Goal: Information Seeking & Learning: Understand process/instructions

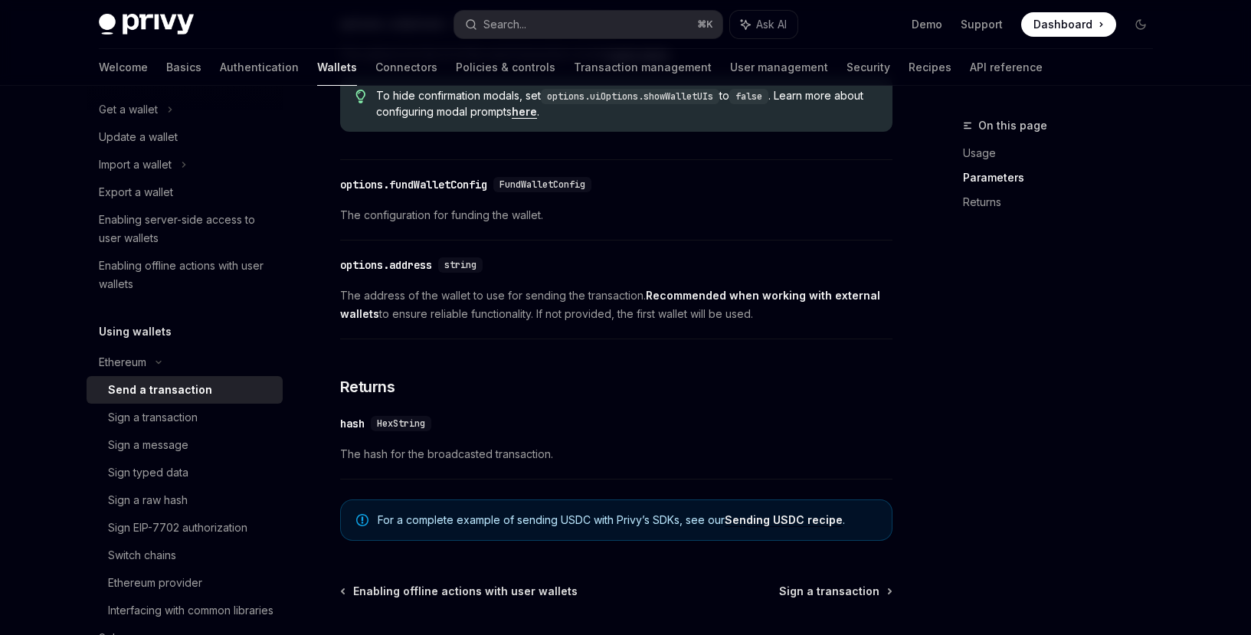
scroll to position [877, 0]
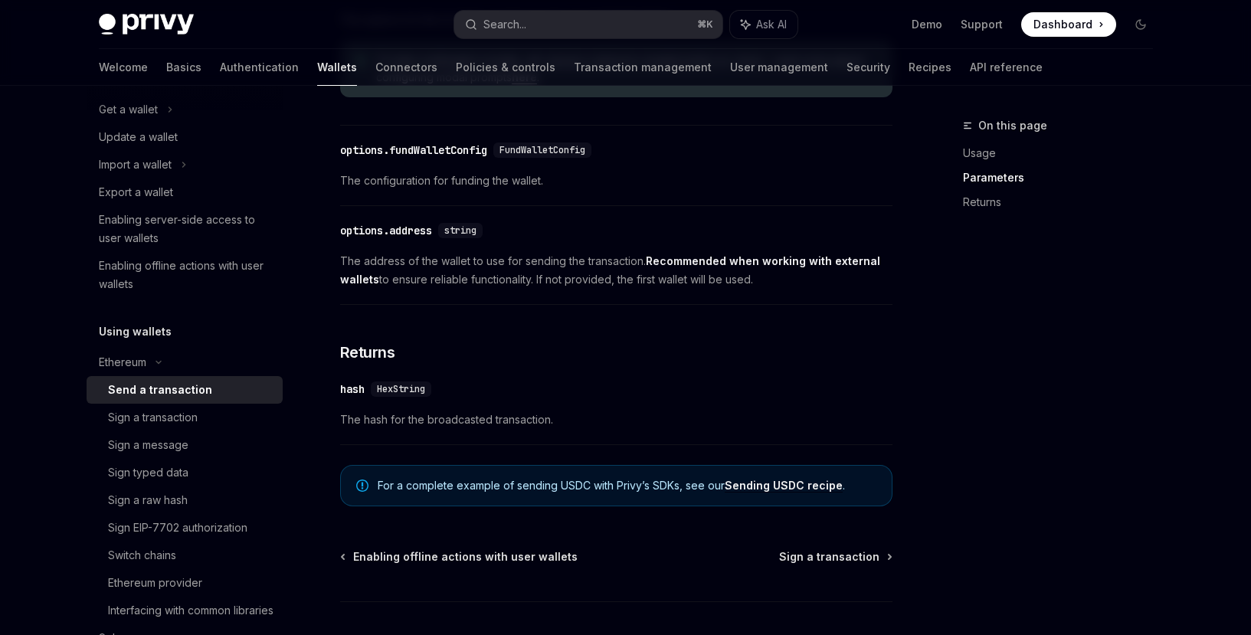
click at [456, 158] on div "options.fundWalletConfig" at bounding box center [413, 150] width 147 height 15
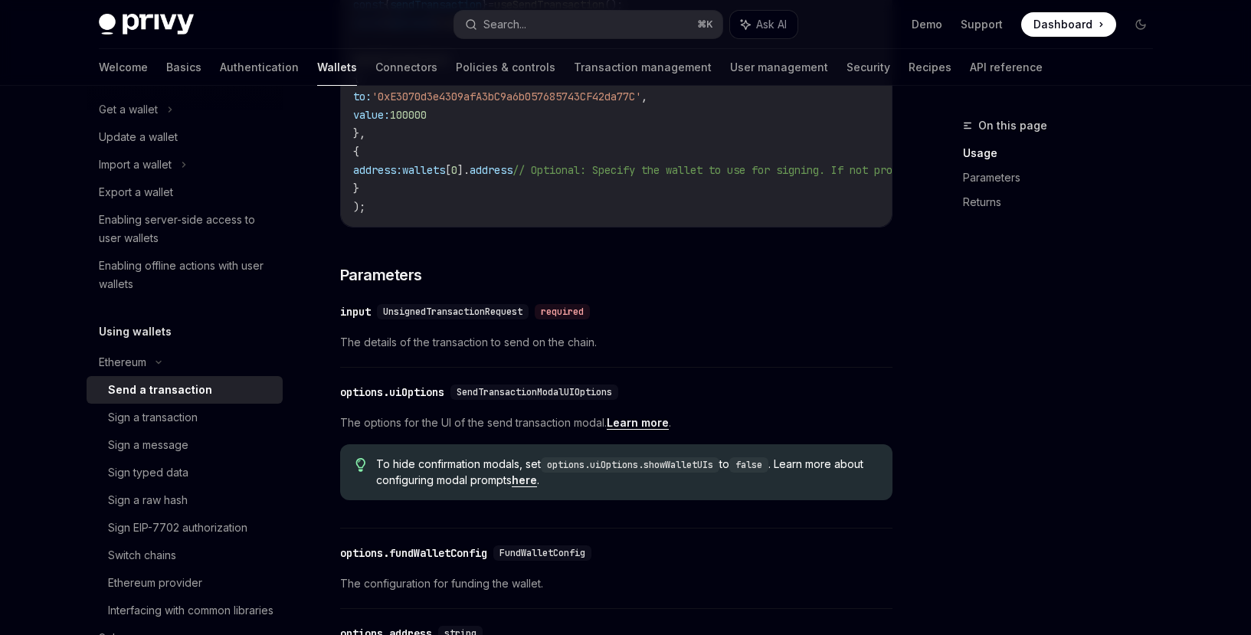
scroll to position [458, 0]
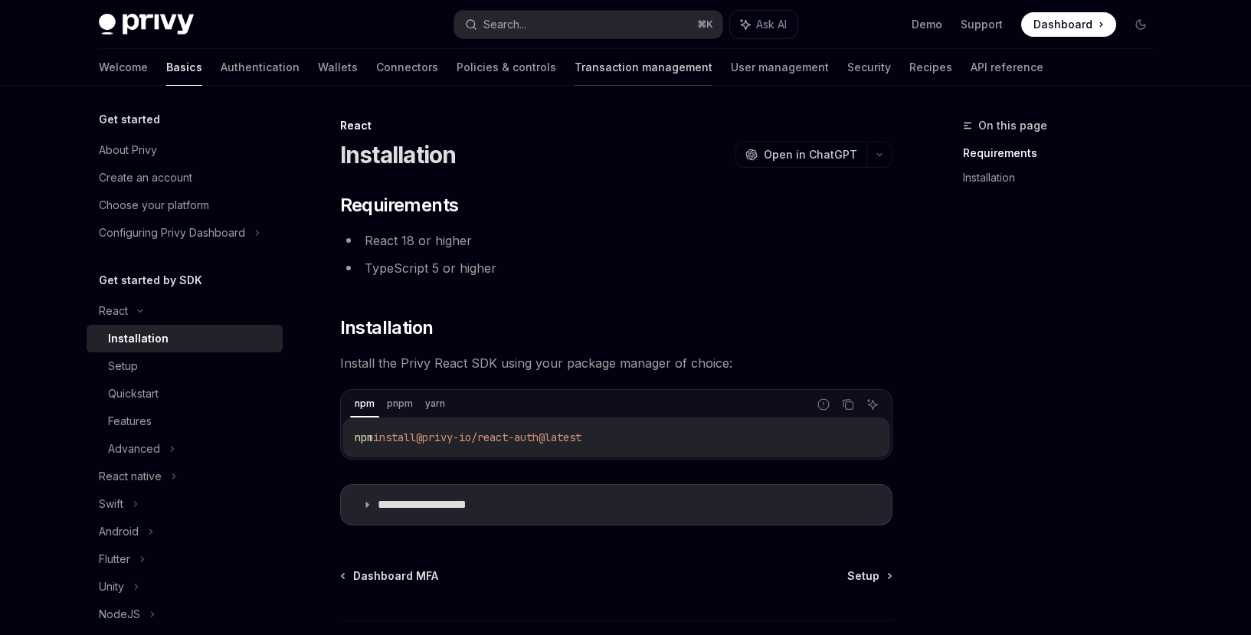
click at [575, 69] on link "Transaction management" at bounding box center [644, 67] width 138 height 37
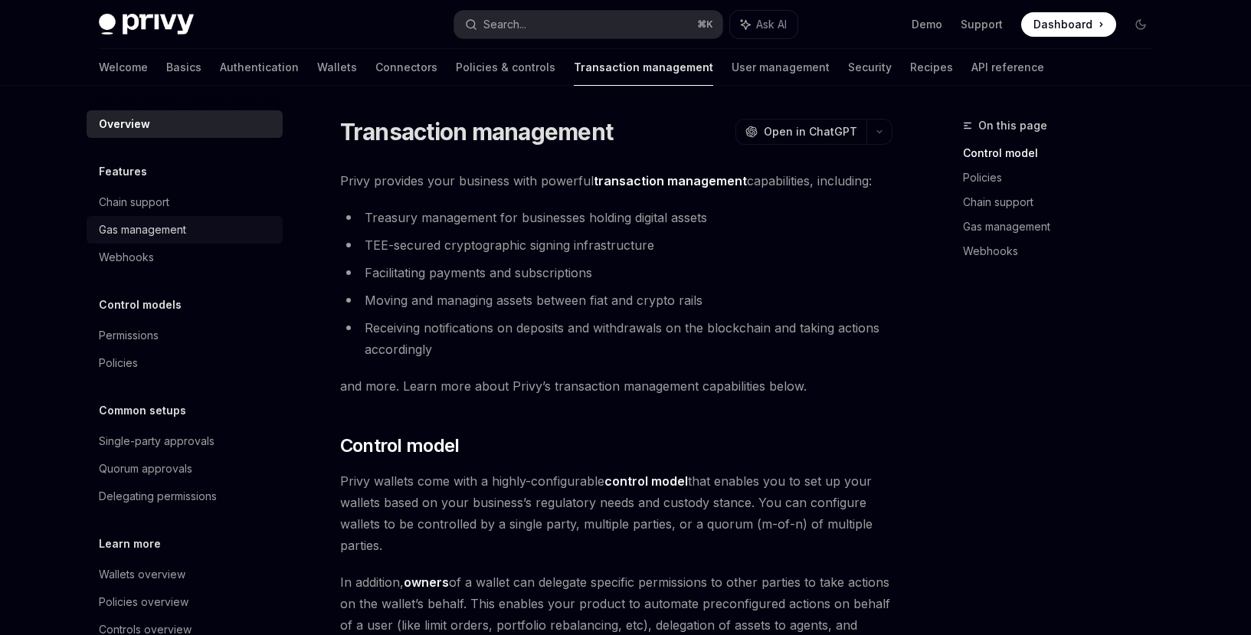
click at [213, 234] on div "Gas management" at bounding box center [186, 230] width 175 height 18
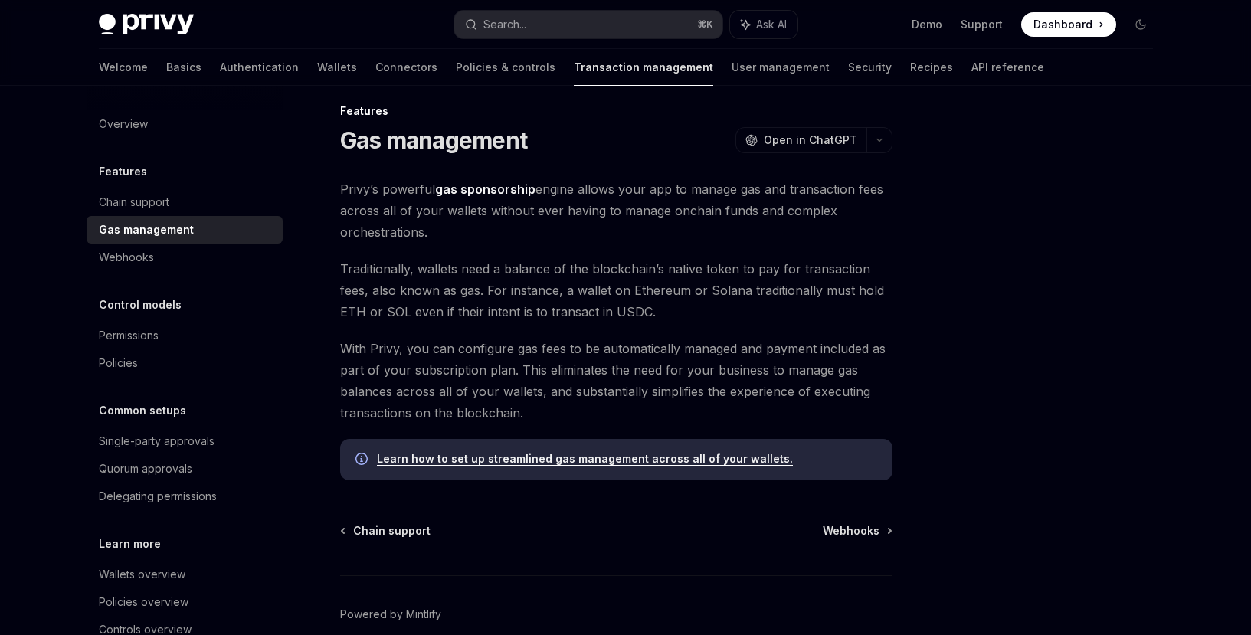
scroll to position [87, 0]
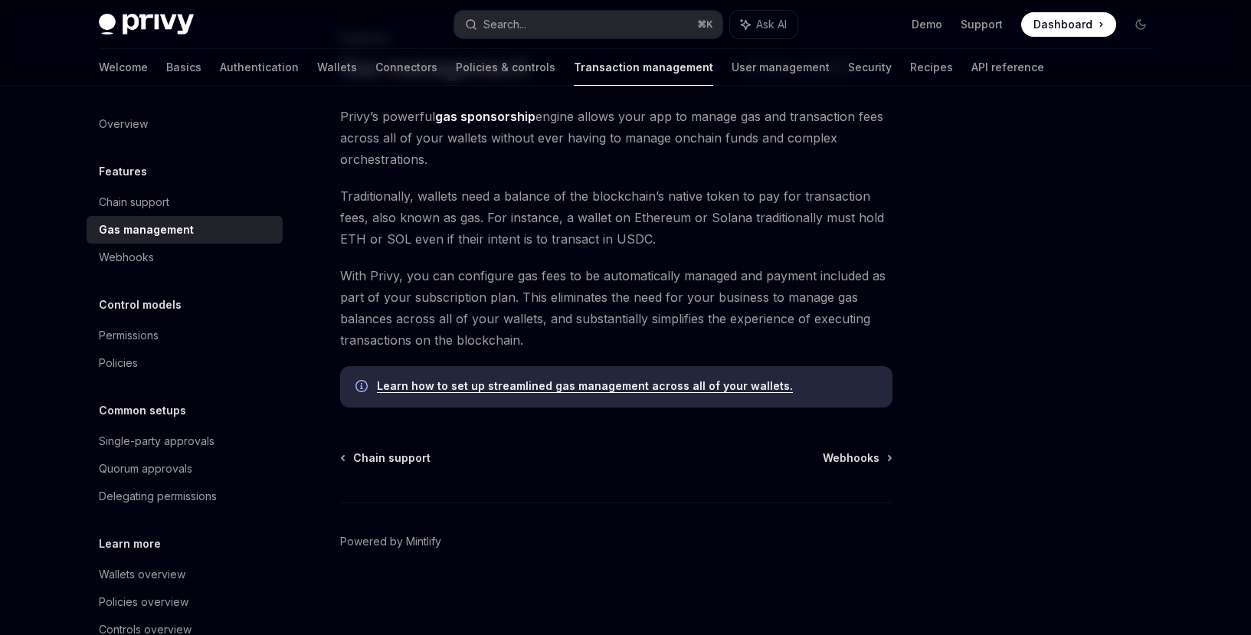
click at [481, 395] on div "Learn how to set up streamlined gas management across all of your wallets." at bounding box center [616, 386] width 553 height 41
click at [484, 388] on link "Learn how to set up streamlined gas management across all of your wallets." at bounding box center [585, 386] width 416 height 14
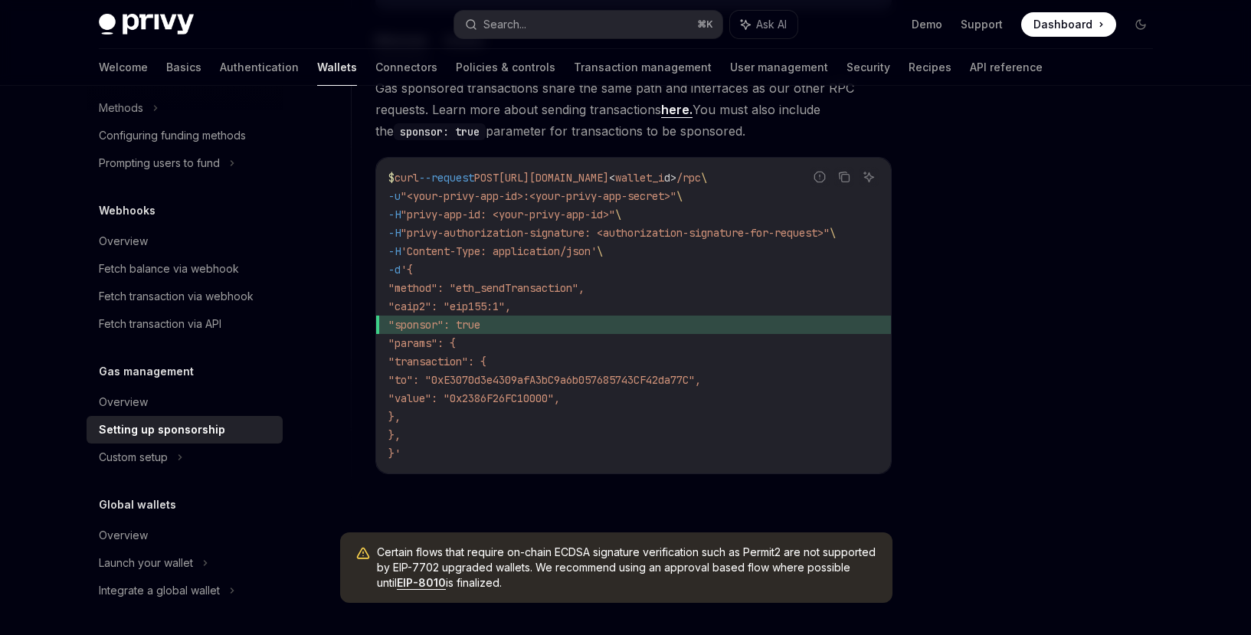
click at [537, 323] on span ""sponsor": true" at bounding box center [634, 325] width 490 height 18
click at [505, 460] on code "$ curl --request POST [URL][DOMAIN_NAME] < wallet_i d > /rpc \ -u "<your-privy-…" at bounding box center [634, 316] width 490 height 294
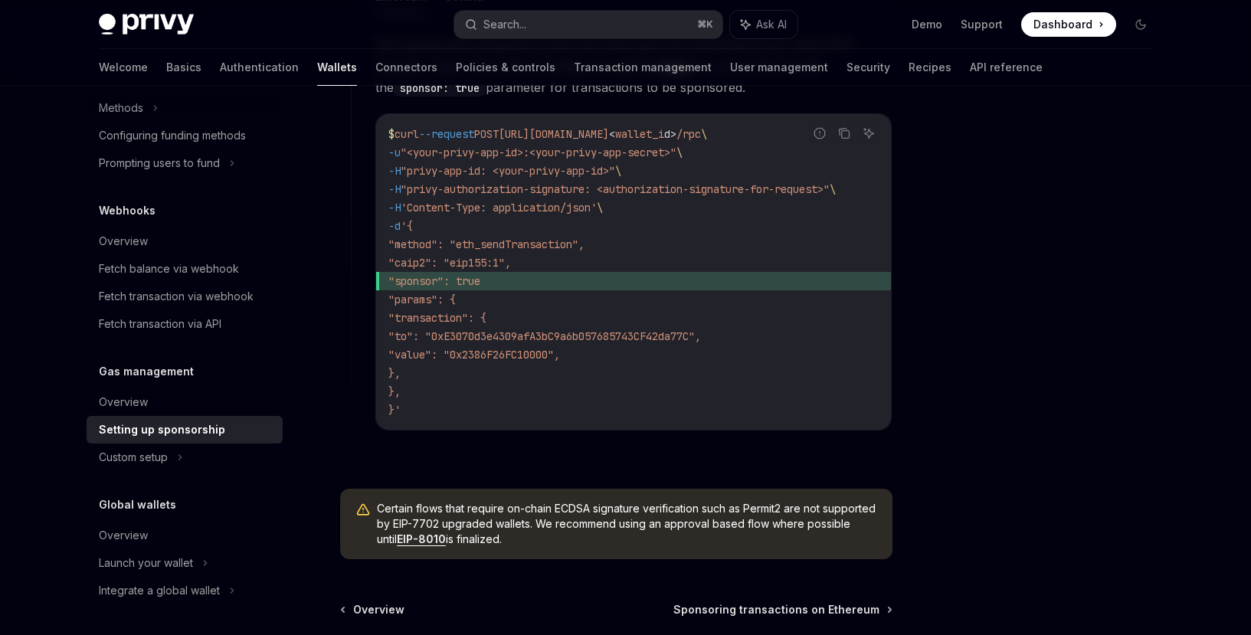
scroll to position [1242, 0]
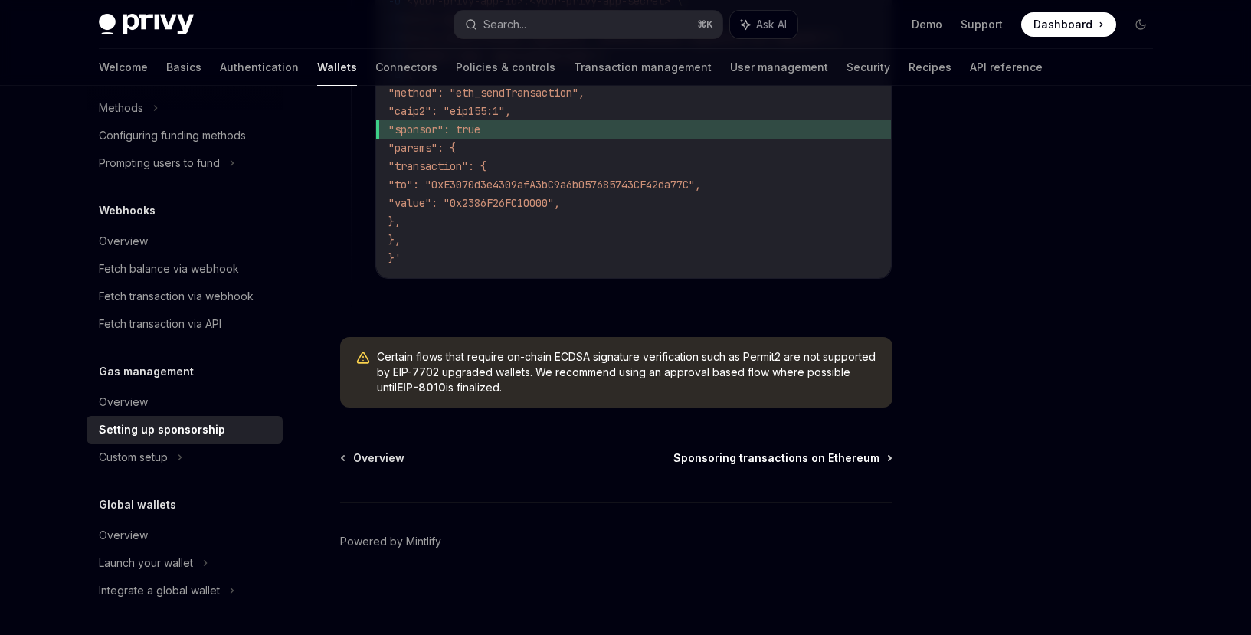
click at [796, 454] on span "Sponsoring transactions on Ethereum" at bounding box center [777, 458] width 206 height 15
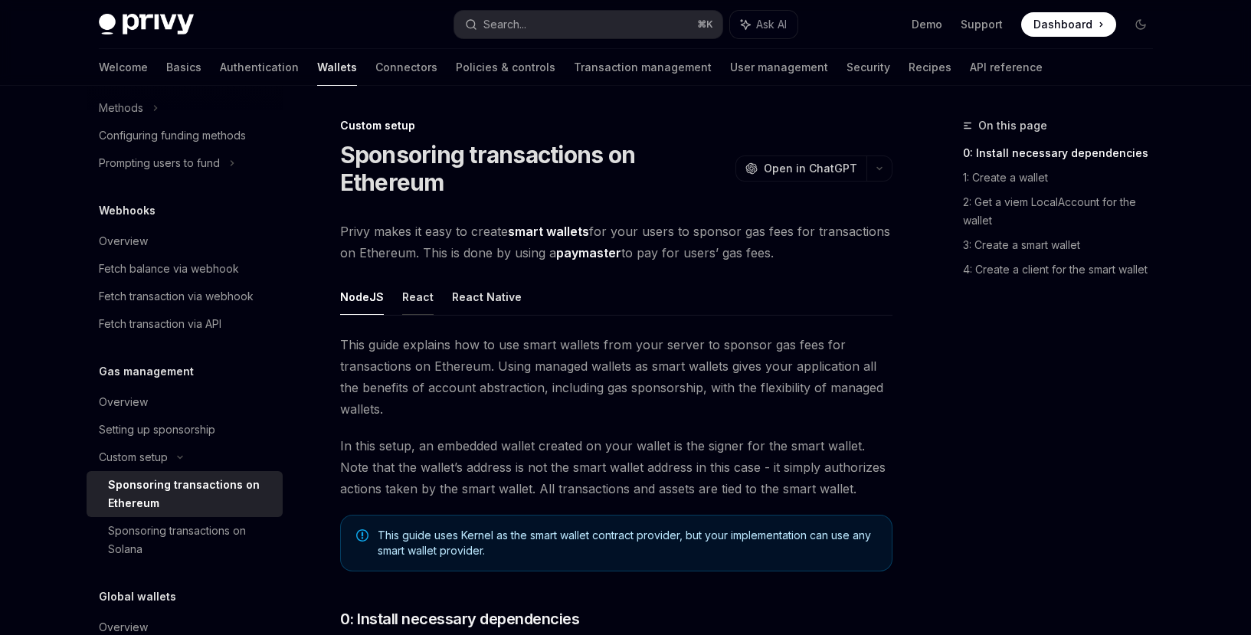
click at [413, 304] on button "React" at bounding box center [417, 297] width 31 height 36
type textarea "*"
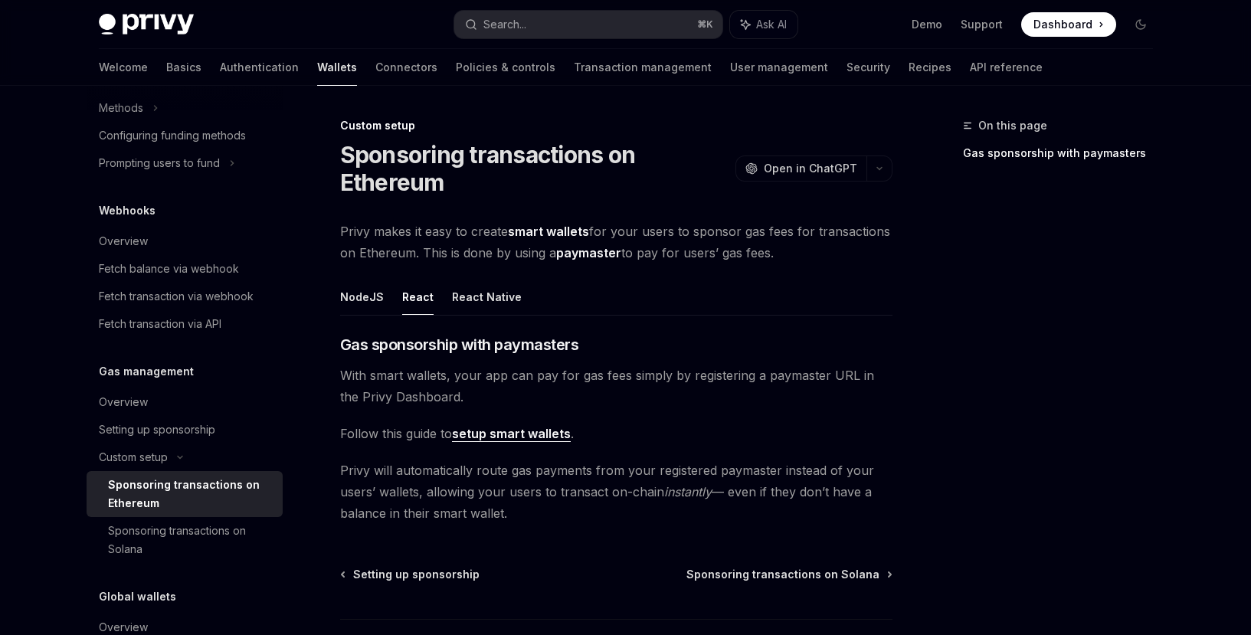
click at [552, 228] on strong "smart wallets" at bounding box center [548, 231] width 81 height 15
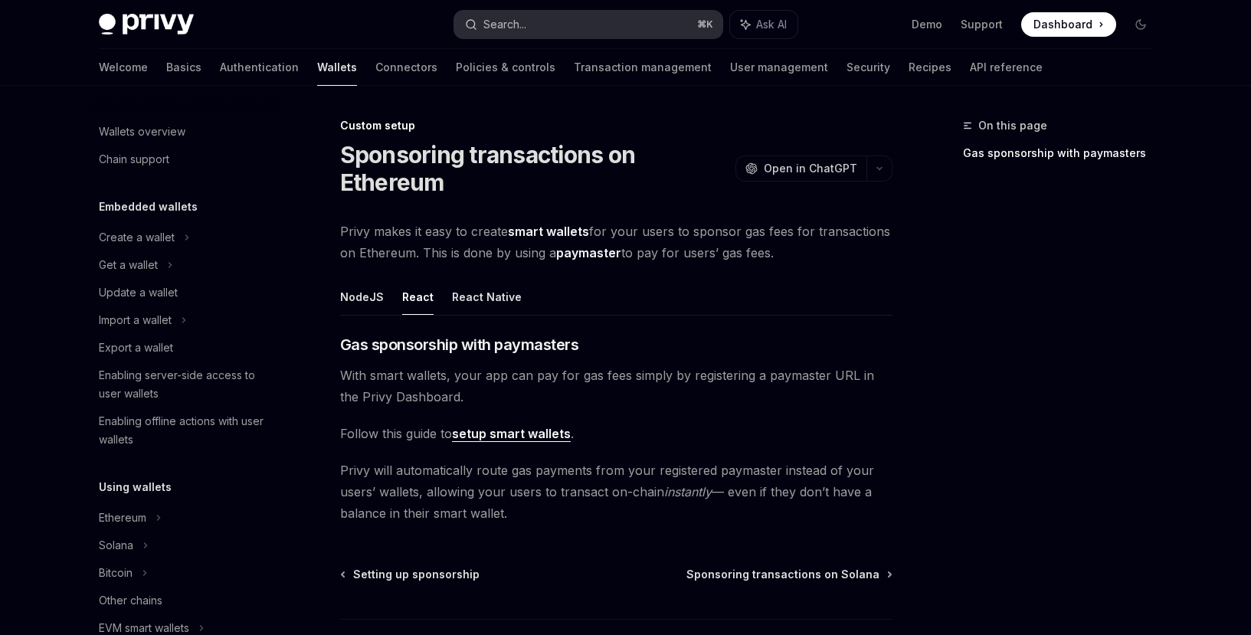
click at [494, 30] on div "Search..." at bounding box center [505, 24] width 43 height 18
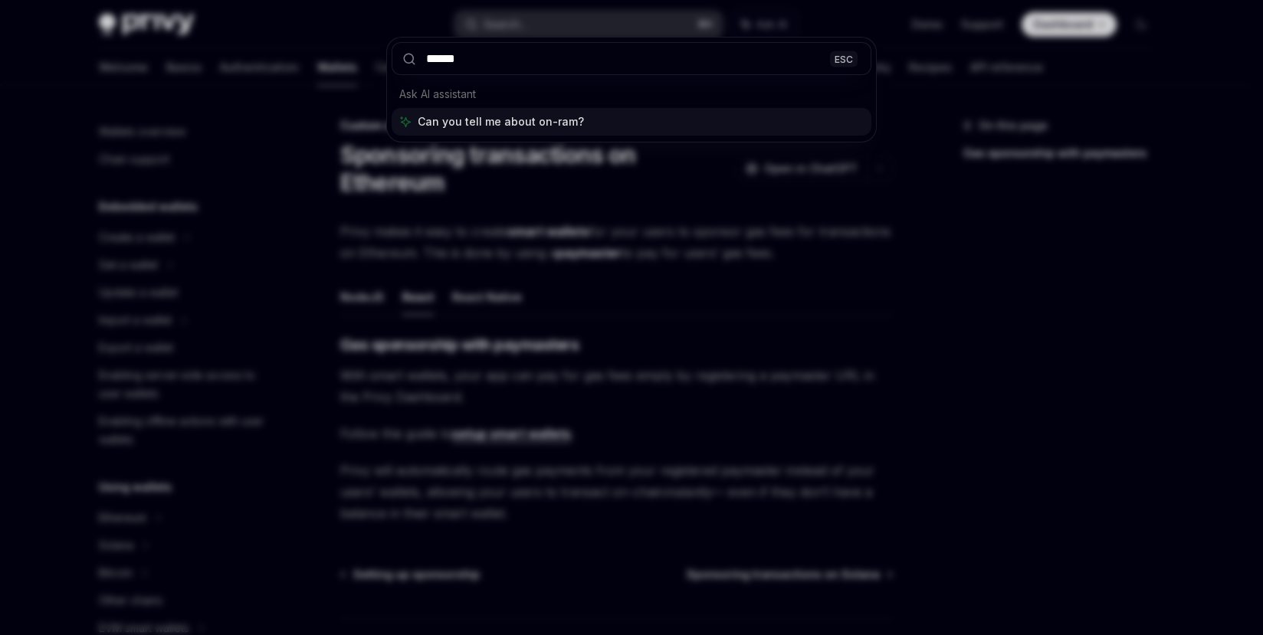
type input "*******"
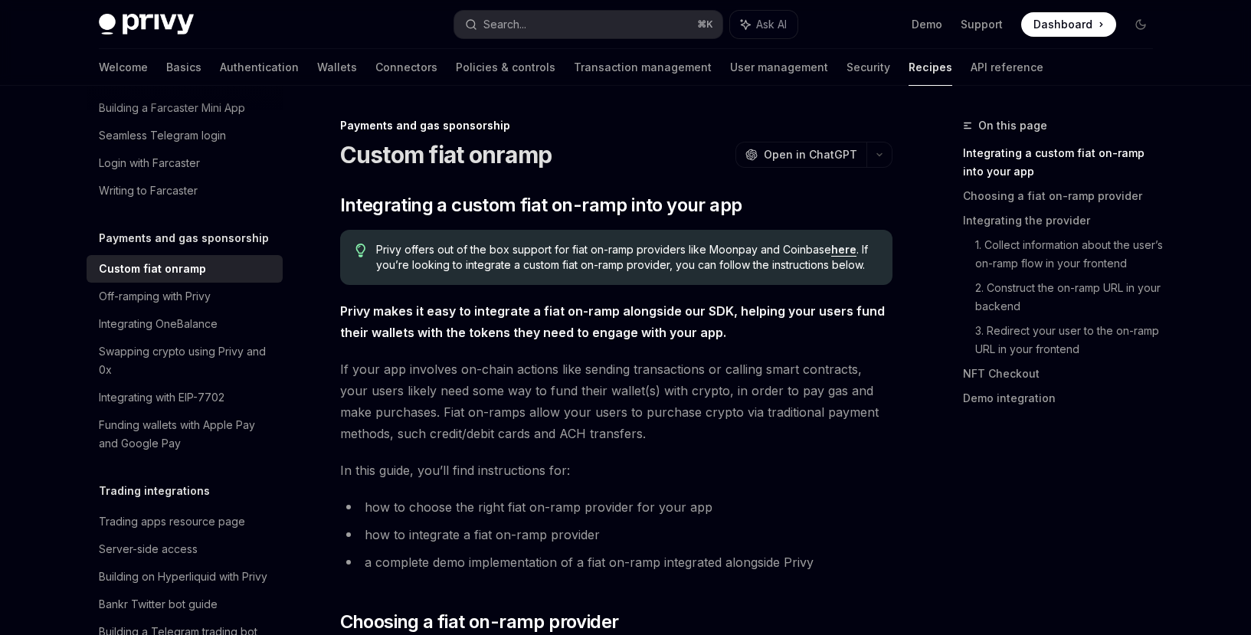
click at [647, 395] on span "If your app involves on-chain actions like sending transactions or calling smar…" at bounding box center [616, 402] width 553 height 86
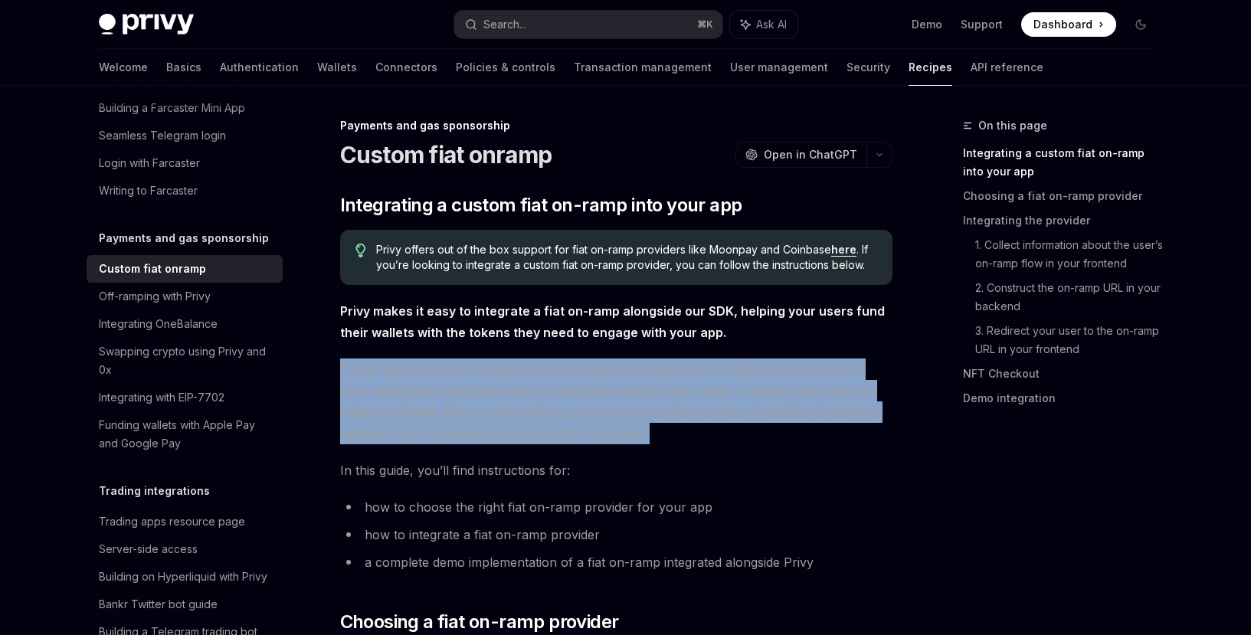
click at [647, 395] on span "If your app involves on-chain actions like sending transactions or calling smar…" at bounding box center [616, 402] width 553 height 86
click at [645, 411] on span "If your app involves on-chain actions like sending transactions or calling smar…" at bounding box center [616, 402] width 553 height 86
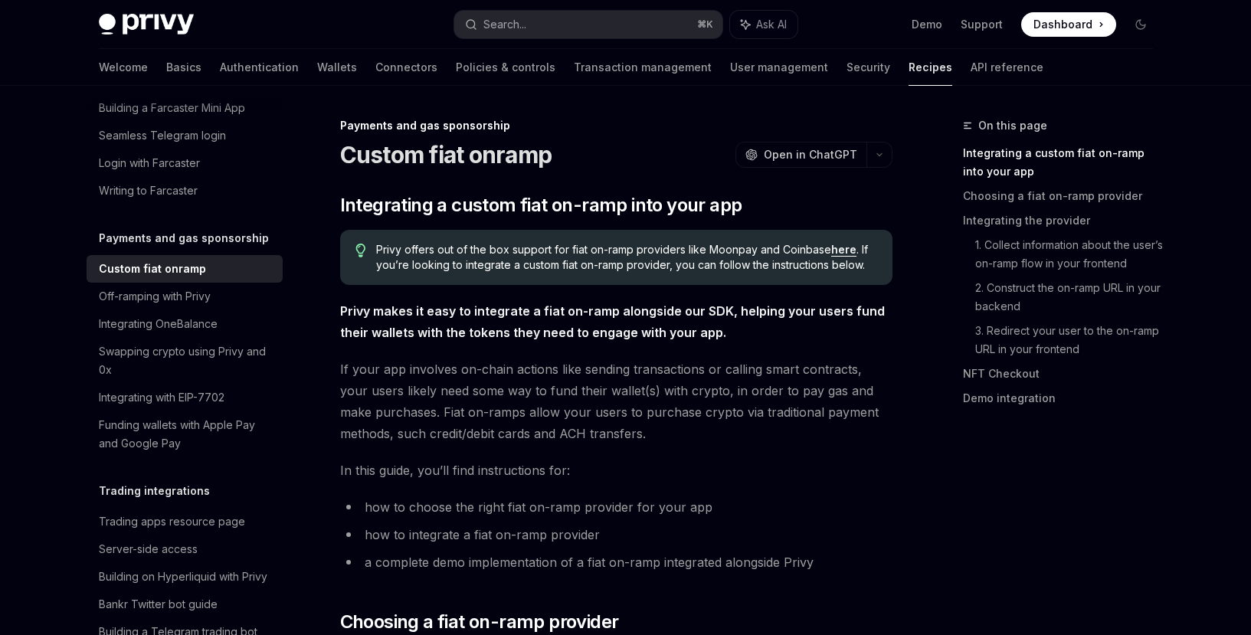
click at [650, 430] on span "If your app involves on-chain actions like sending transactions or calling smar…" at bounding box center [616, 402] width 553 height 86
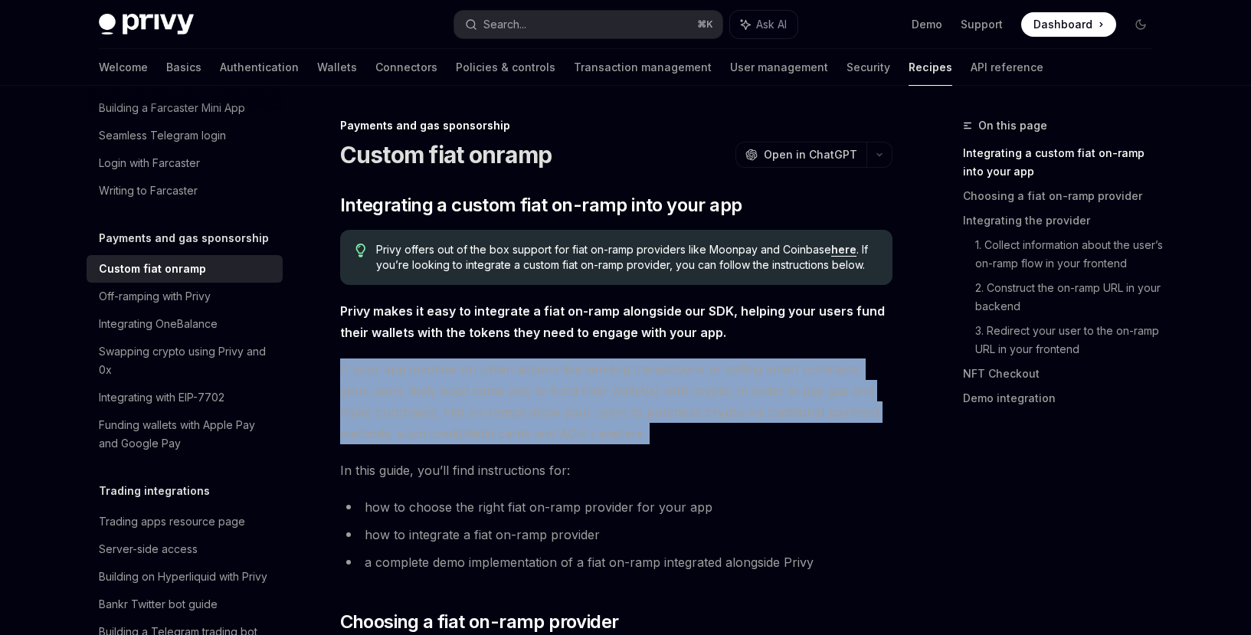
click at [650, 430] on span "If your app involves on-chain actions like sending transactions or calling smar…" at bounding box center [616, 402] width 553 height 86
click at [648, 433] on span "If your app involves on-chain actions like sending transactions or calling smar…" at bounding box center [616, 402] width 553 height 86
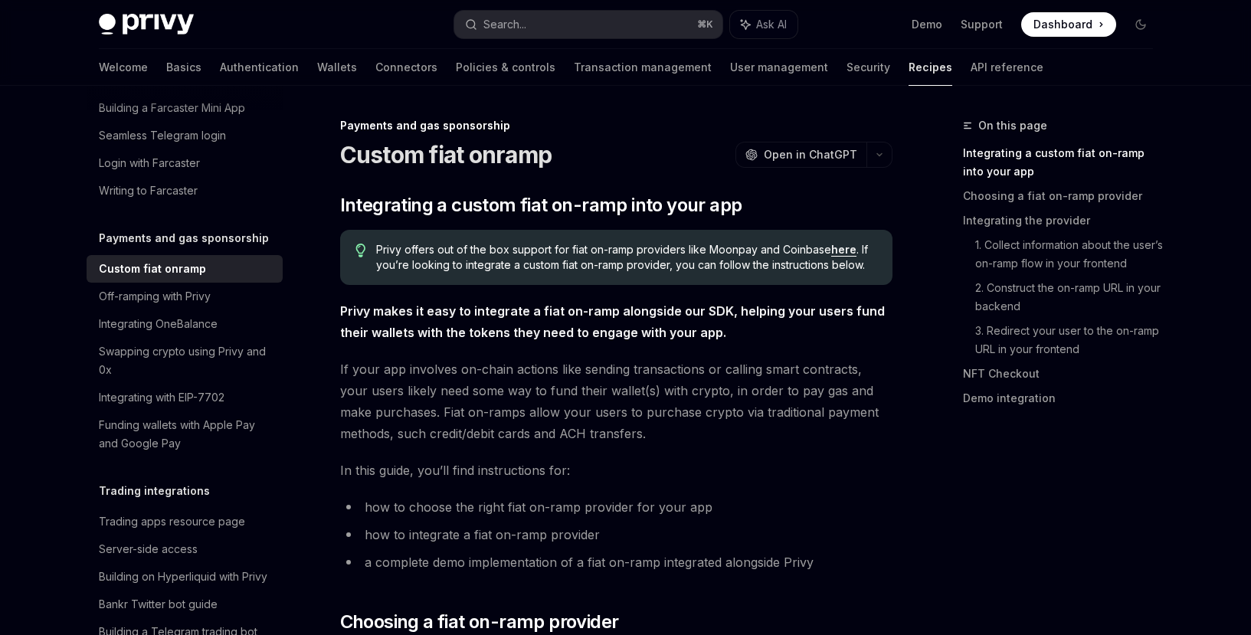
click at [648, 433] on span "If your app involves on-chain actions like sending transactions or calling smar…" at bounding box center [616, 402] width 553 height 86
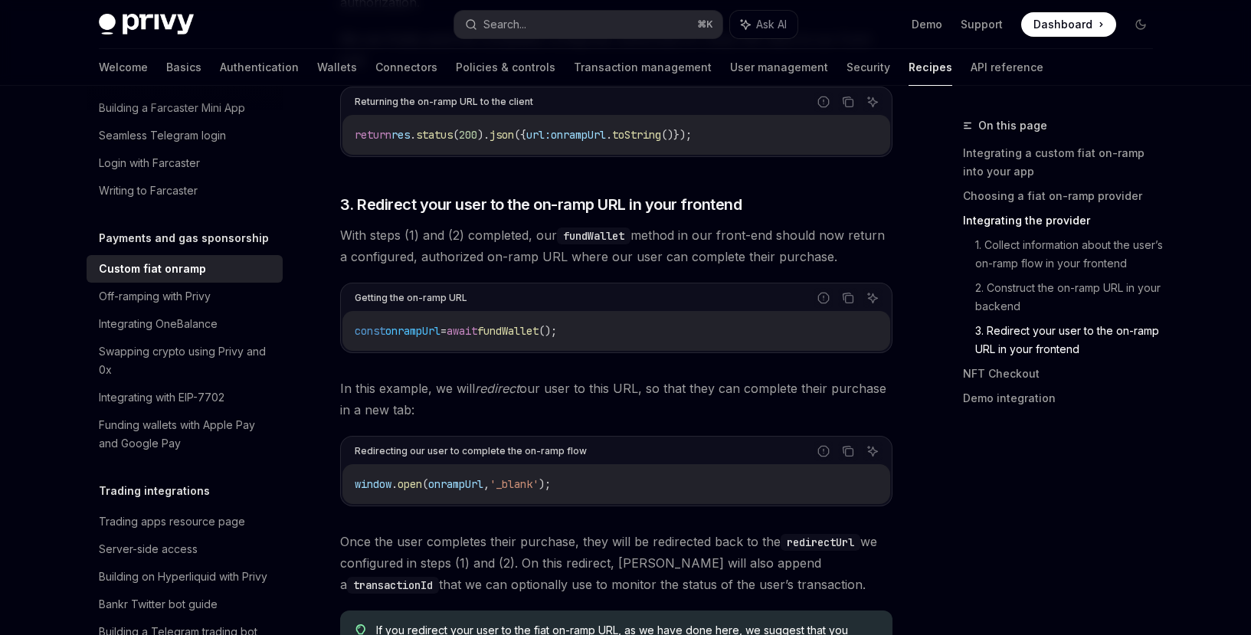
scroll to position [4460, 0]
click at [235, 306] on div "Off-ramping with Privy" at bounding box center [186, 296] width 175 height 18
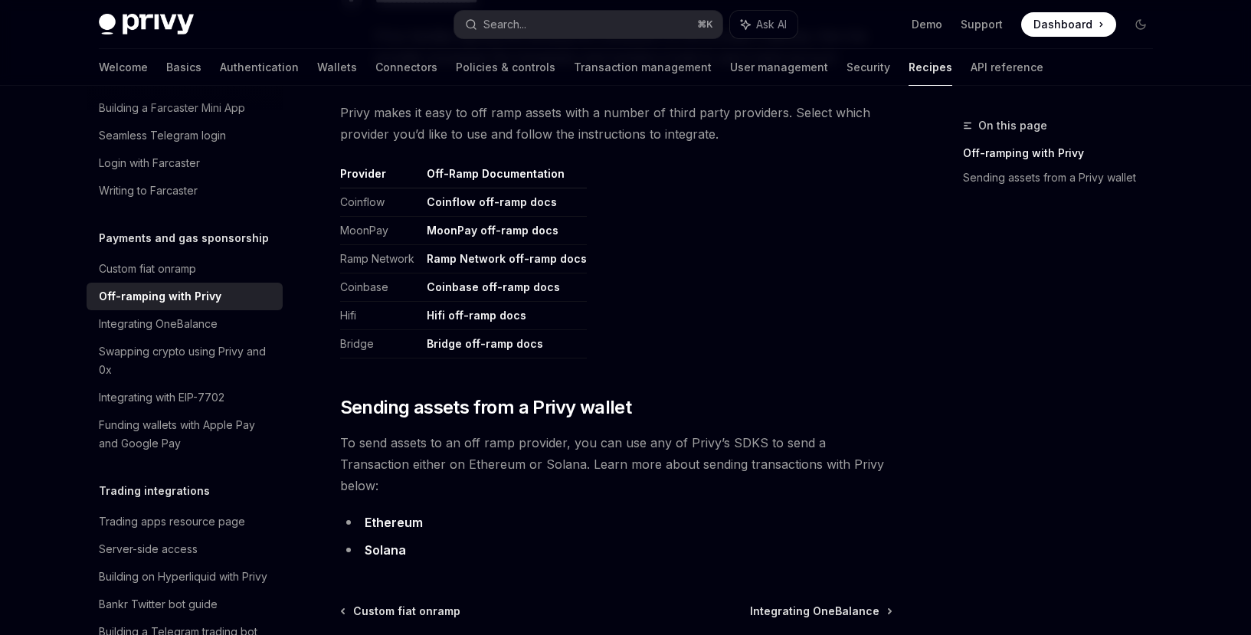
scroll to position [721, 0]
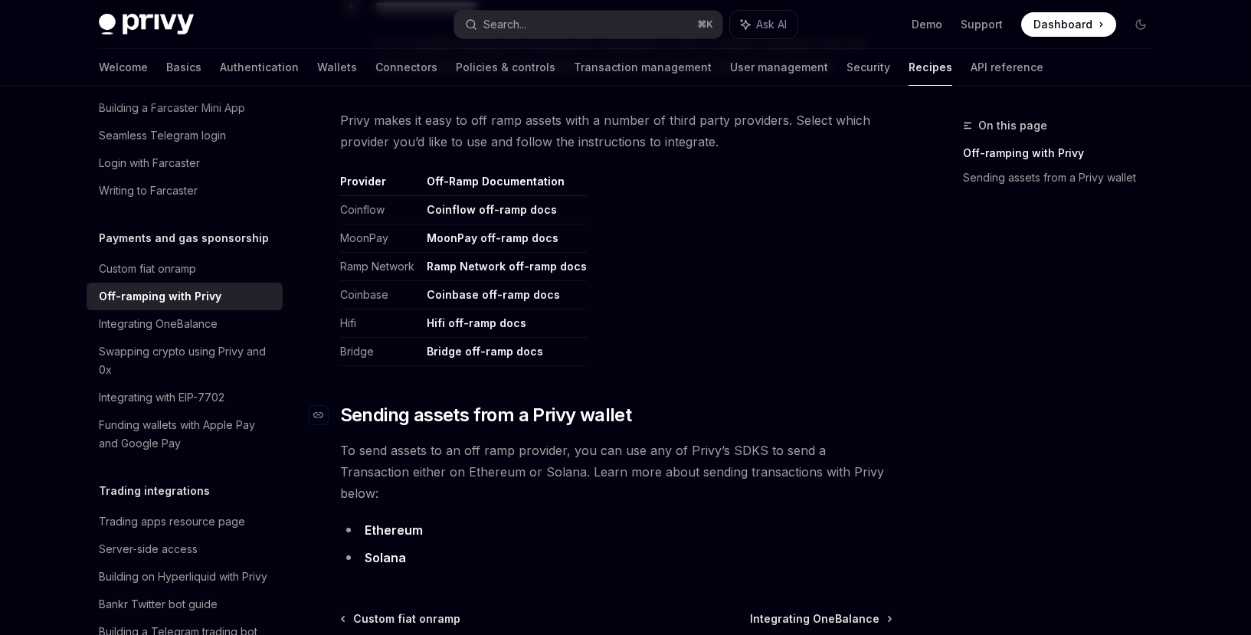
click at [606, 418] on span "Sending assets from a Privy wallet" at bounding box center [486, 415] width 292 height 25
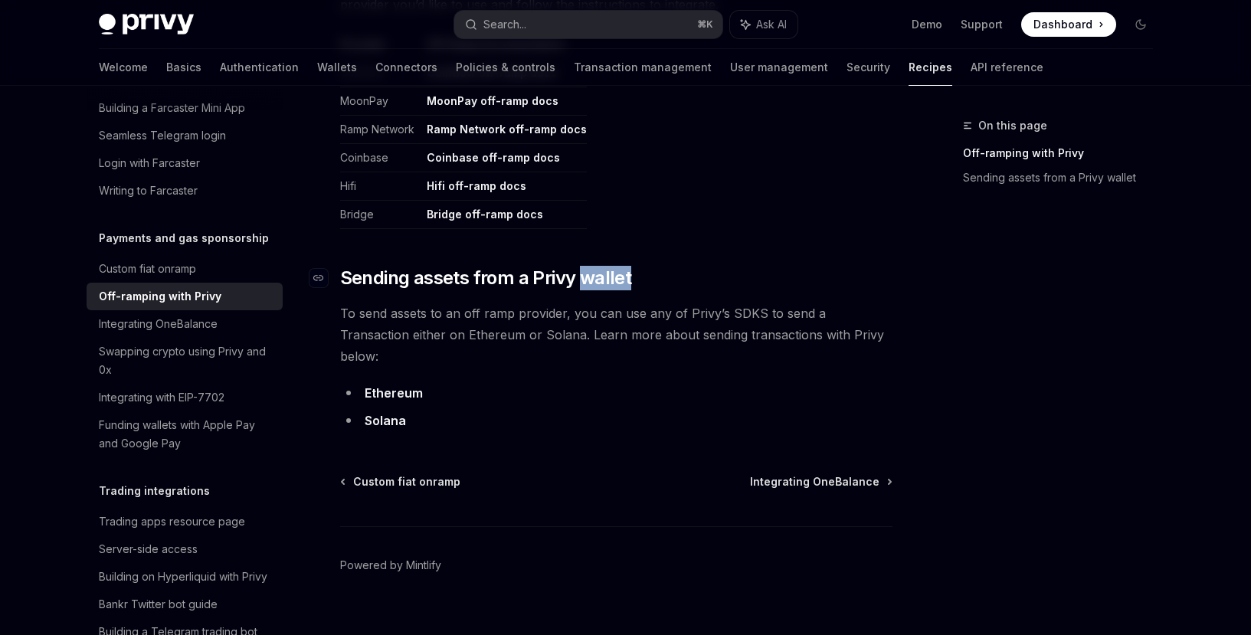
scroll to position [861, 0]
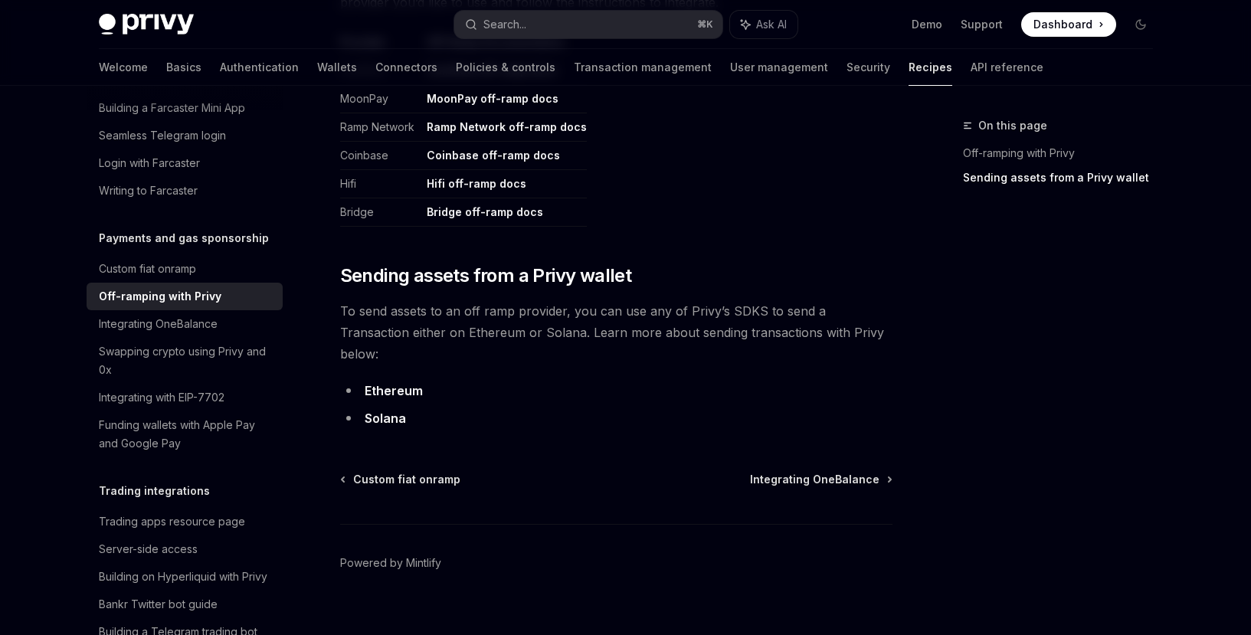
click at [592, 326] on span "To send assets to an off ramp provider, you can use any of Privy’s SDKS to send…" at bounding box center [616, 332] width 553 height 64
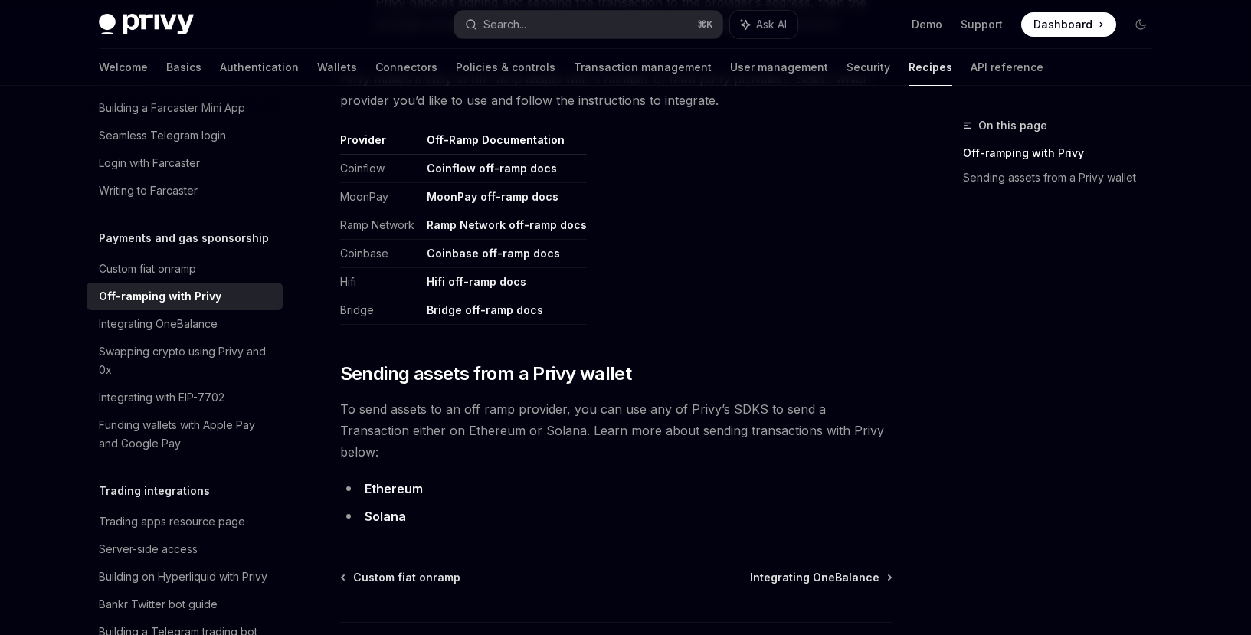
scroll to position [477, 0]
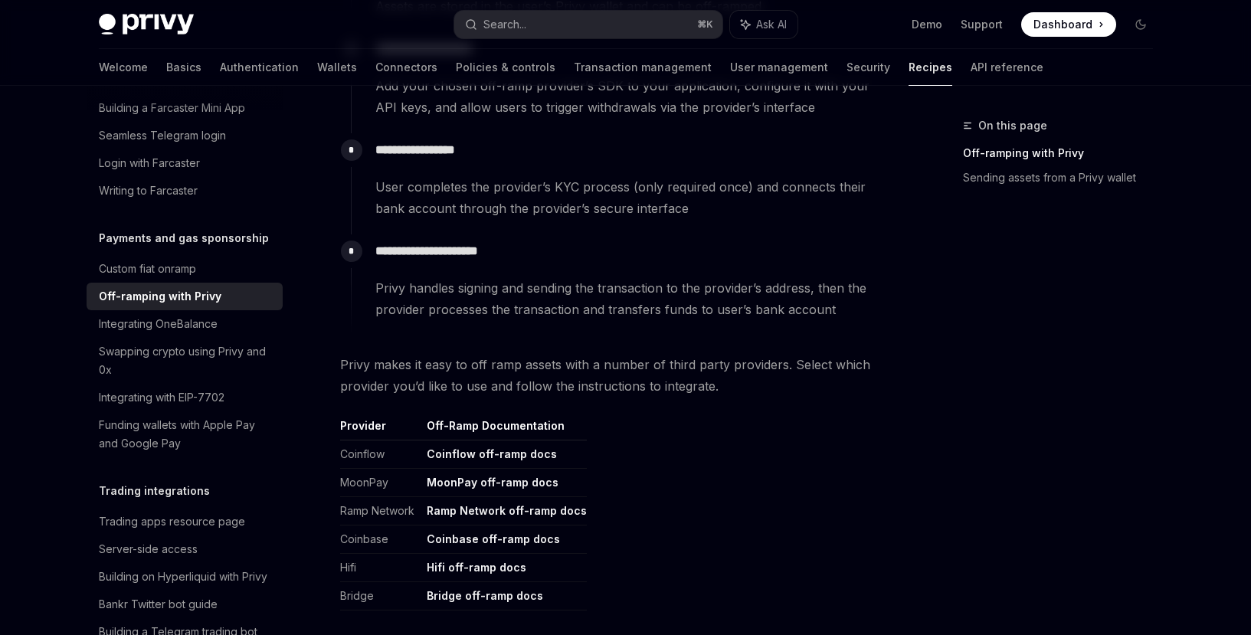
click at [374, 486] on td "MoonPay" at bounding box center [380, 483] width 80 height 28
copy td "MoonPay"
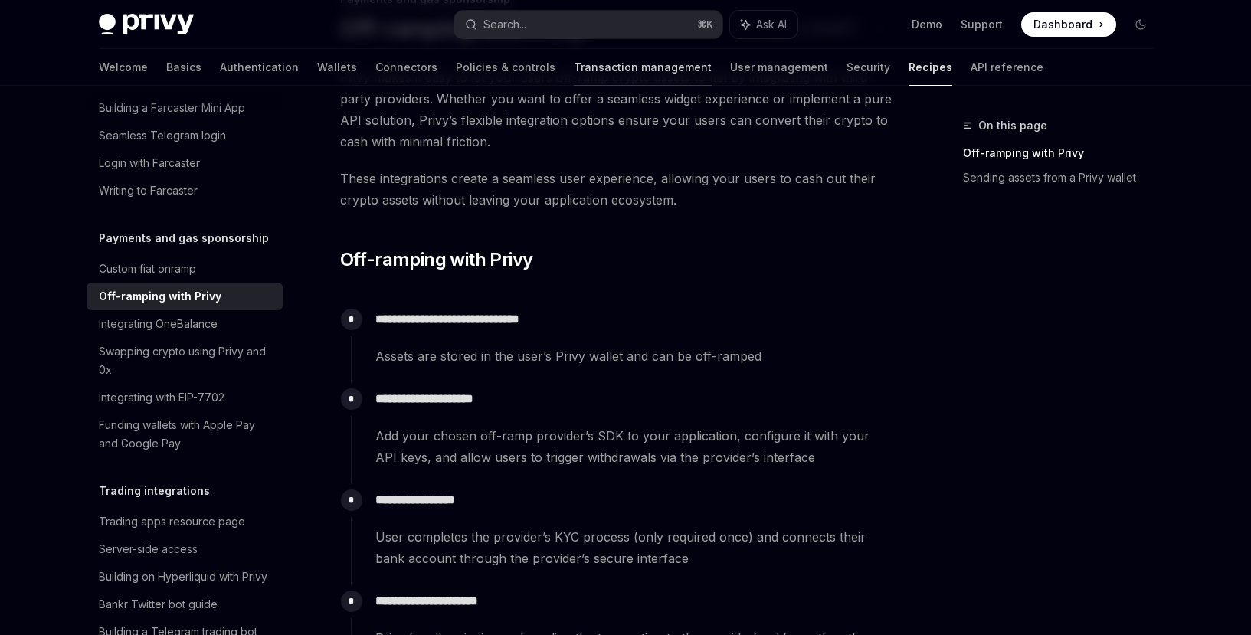
scroll to position [0, 0]
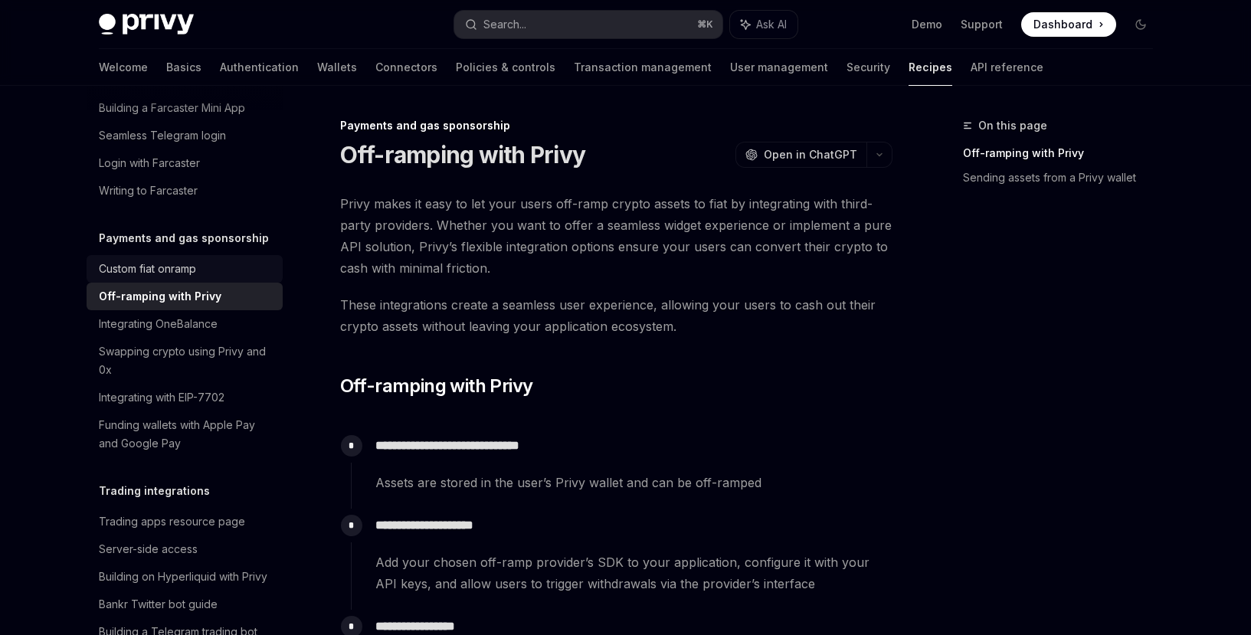
click at [171, 278] on div "Custom fiat onramp" at bounding box center [147, 269] width 97 height 18
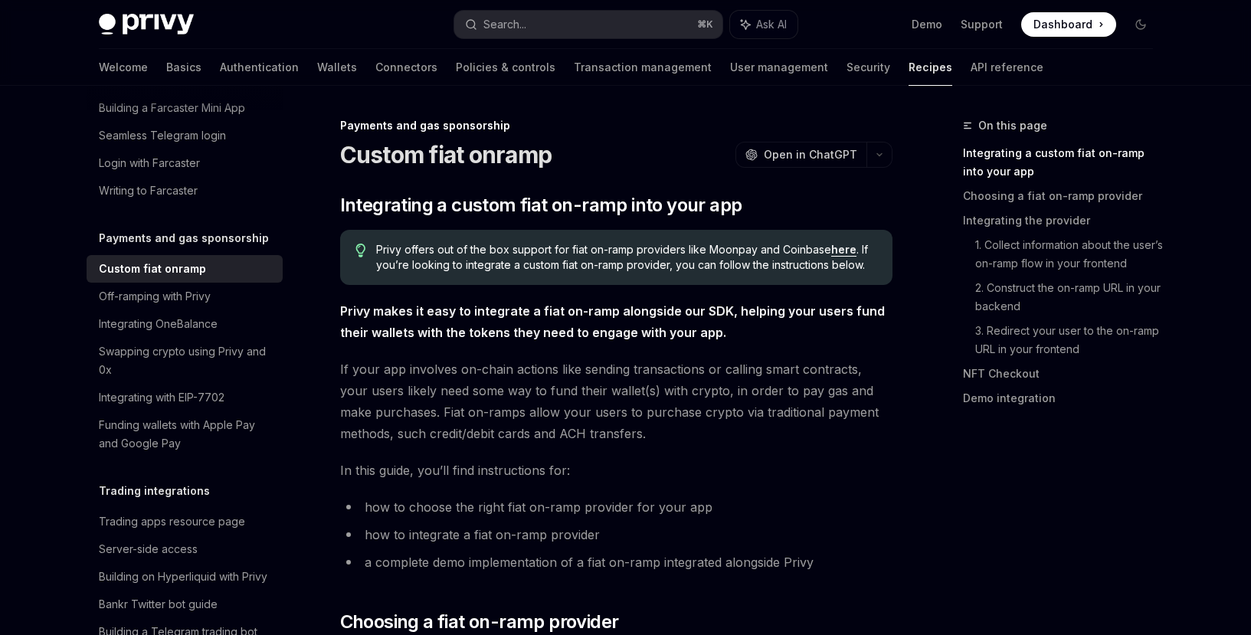
click at [839, 251] on link "here" at bounding box center [843, 250] width 25 height 14
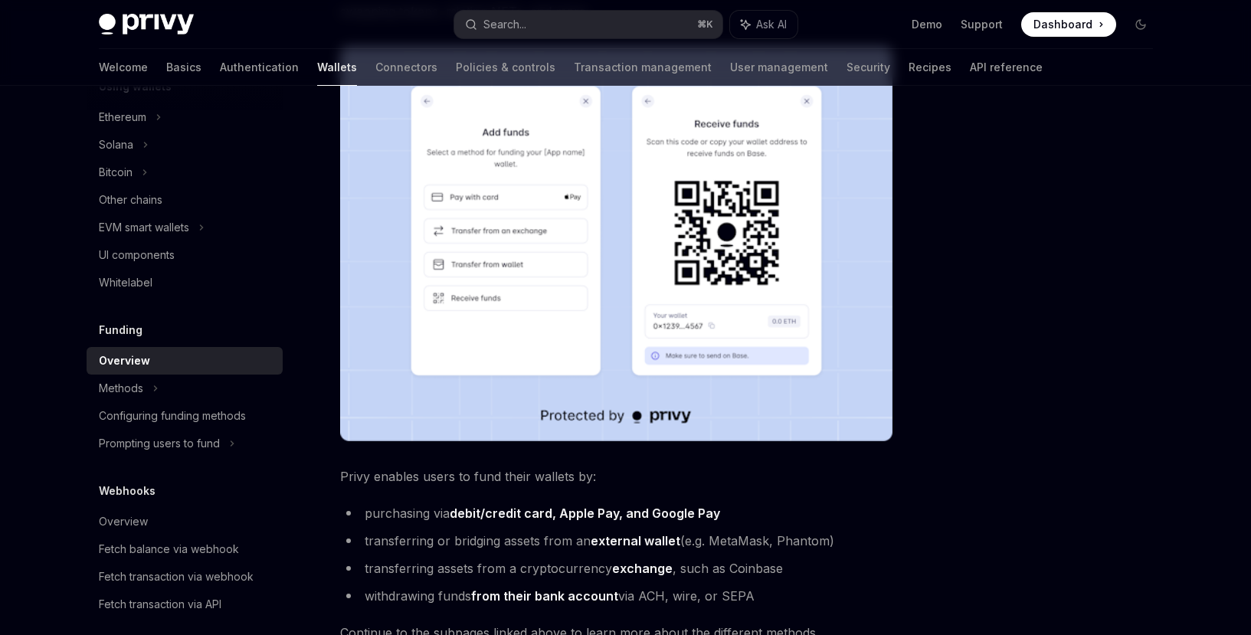
scroll to position [566, 0]
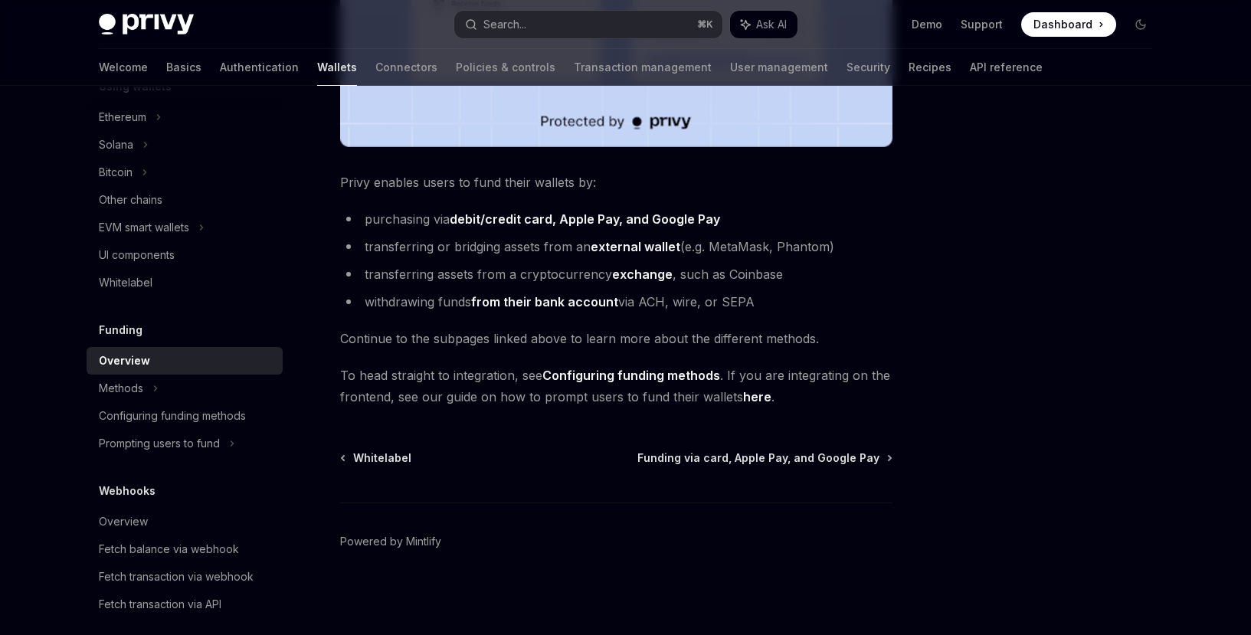
click at [654, 379] on link "Configuring funding methods" at bounding box center [632, 376] width 178 height 16
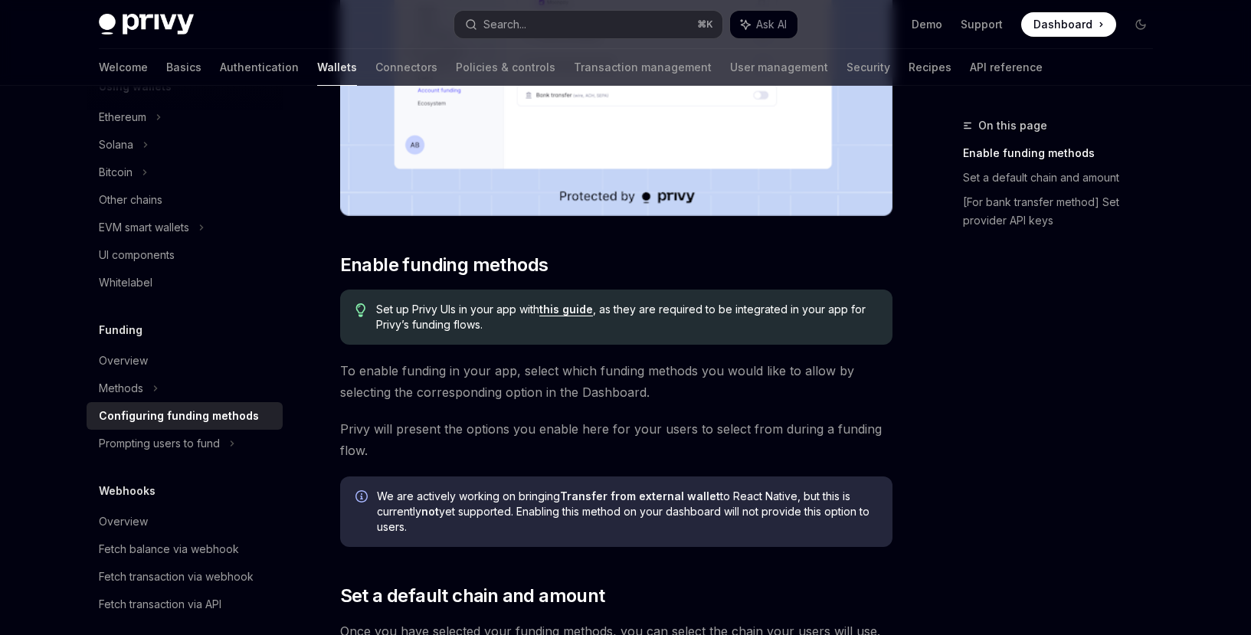
scroll to position [440, 0]
click at [683, 362] on span "To enable funding in your app, select which funding methods you would like to a…" at bounding box center [616, 380] width 553 height 43
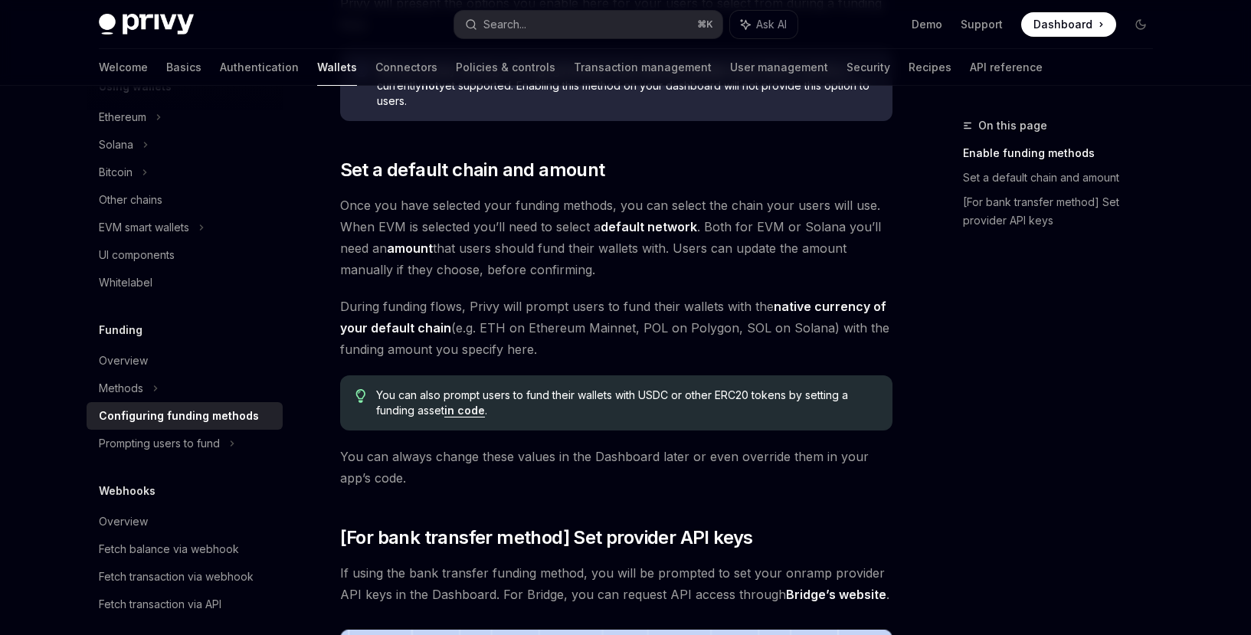
scroll to position [857, 0]
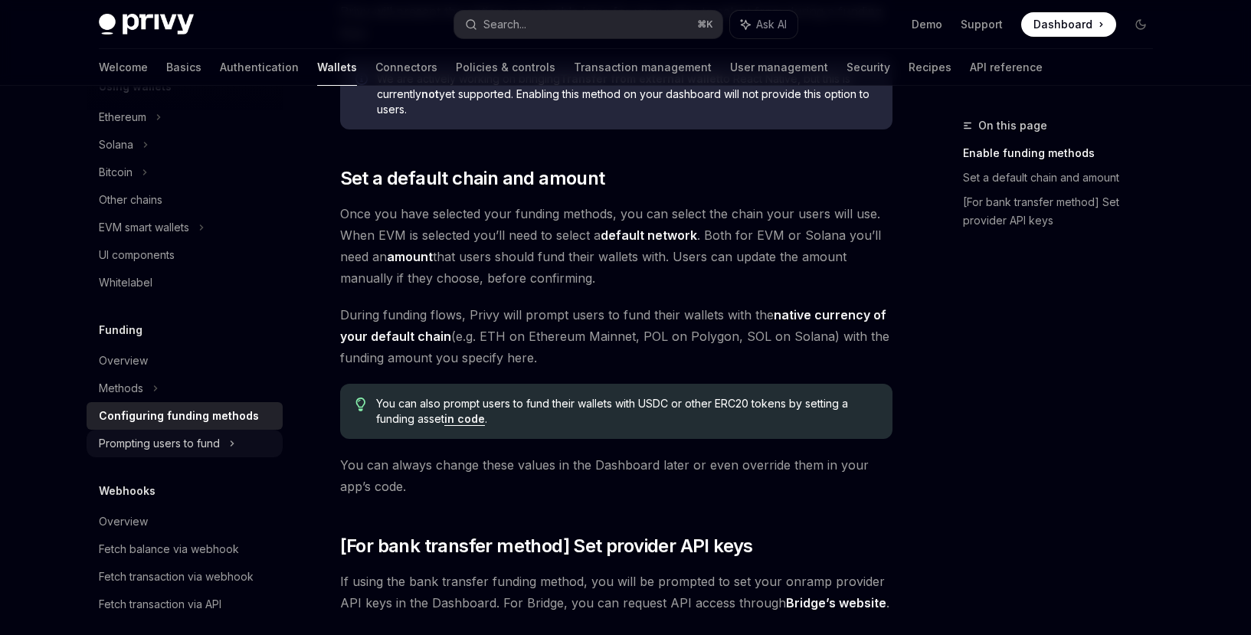
click at [227, 441] on div "Prompting users to fund" at bounding box center [185, 444] width 196 height 28
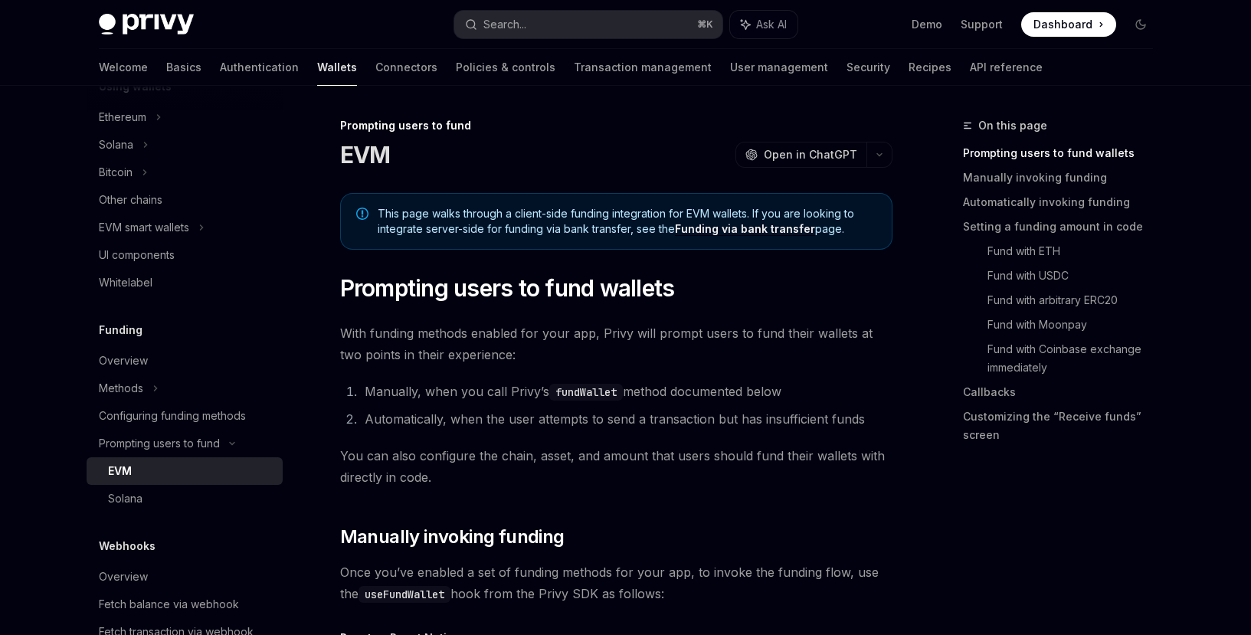
click at [582, 394] on code "fundWallet" at bounding box center [586, 392] width 74 height 17
copy code "fundWallet"
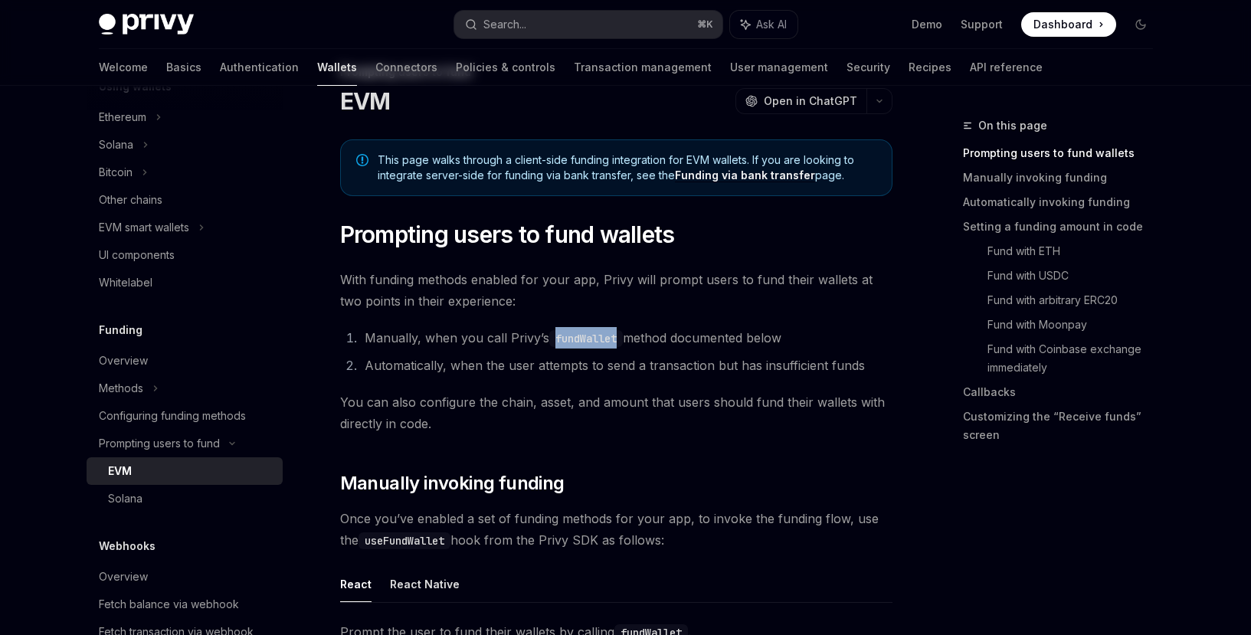
scroll to position [298, 0]
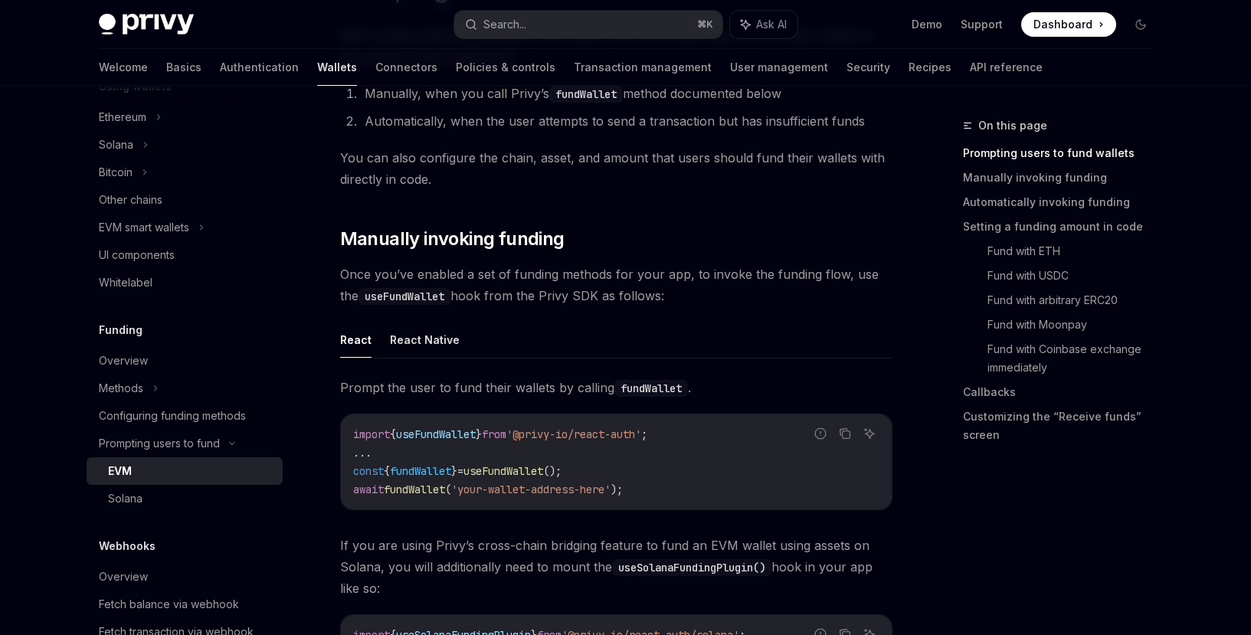
click at [549, 454] on code "import { useFundWallet } from '@privy-io/react-auth' ; ... const { fundWallet }…" at bounding box center [616, 462] width 526 height 74
drag, startPoint x: 694, startPoint y: 432, endPoint x: 325, endPoint y: 435, distance: 368.6
copy span "import { useFundWallet } from '@privy-io/react-auth' ;"
click at [534, 484] on span "'your-wallet-address-here'" at bounding box center [530, 490] width 159 height 14
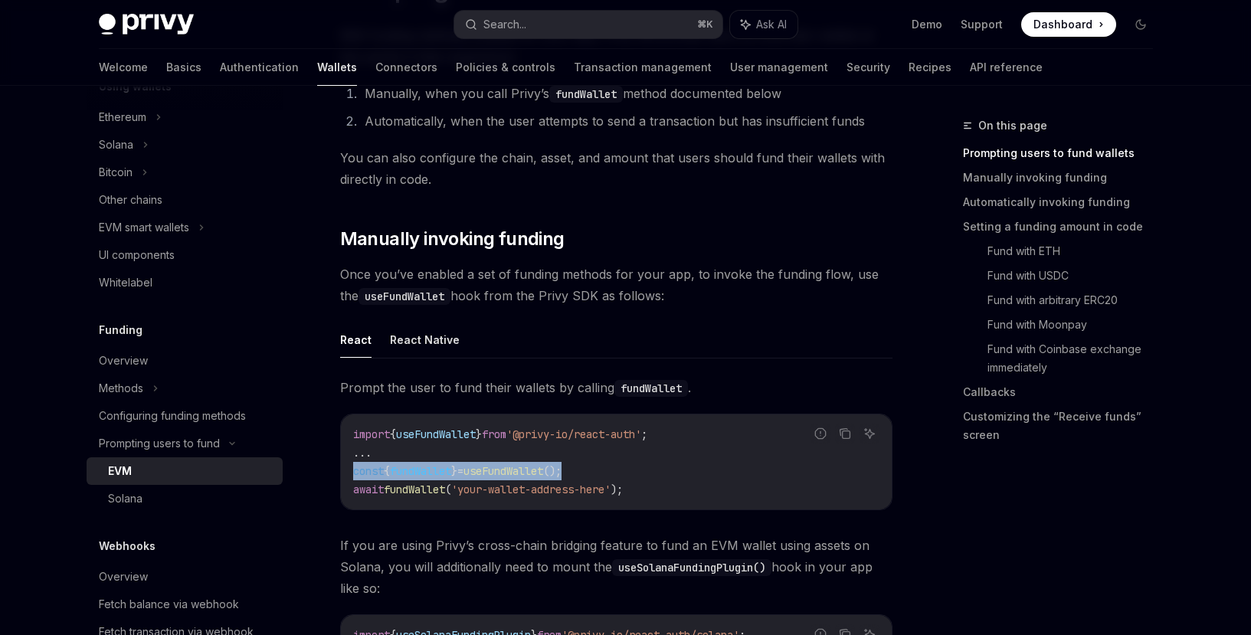
drag, startPoint x: 609, startPoint y: 471, endPoint x: 349, endPoint y: 471, distance: 259.8
click at [349, 471] on div "import { useFundWallet } from '@privy-io/react-auth' ; ... const { fundWallet }…" at bounding box center [616, 462] width 551 height 95
copy span "const { fundWallet } = useFundWallet ();"
click at [577, 499] on div "import { useFundWallet } from '@privy-io/react-auth' ; ... const { fundWallet }…" at bounding box center [616, 462] width 551 height 95
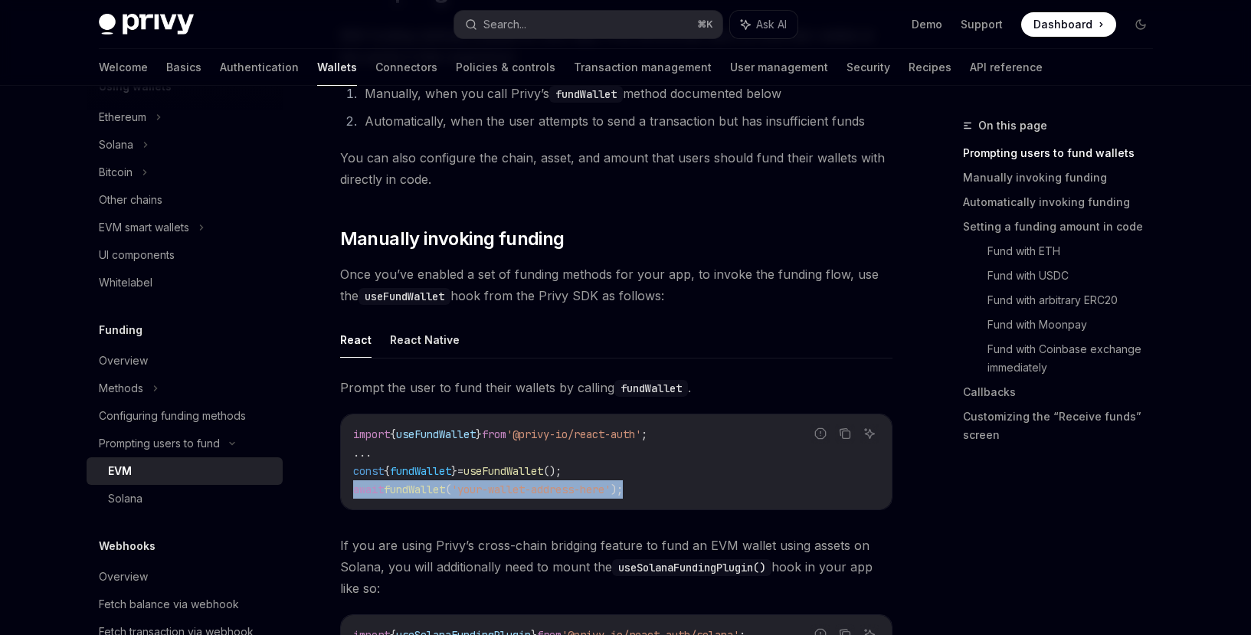
drag, startPoint x: 661, startPoint y: 486, endPoint x: 340, endPoint y: 490, distance: 321.1
click at [340, 490] on div "Report incorrect code Copy Ask AI import { useFundWallet } from '@privy-io/reac…" at bounding box center [616, 462] width 553 height 97
copy span "await fundWallet ( 'your-wallet-address-here' );"
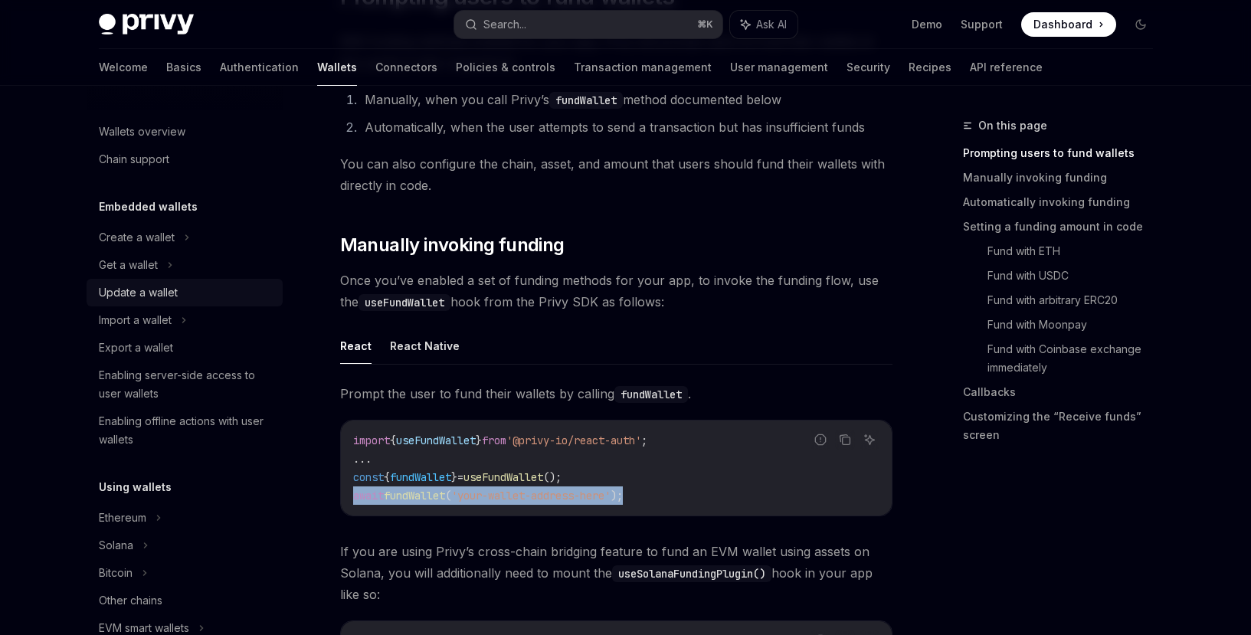
scroll to position [0, 0]
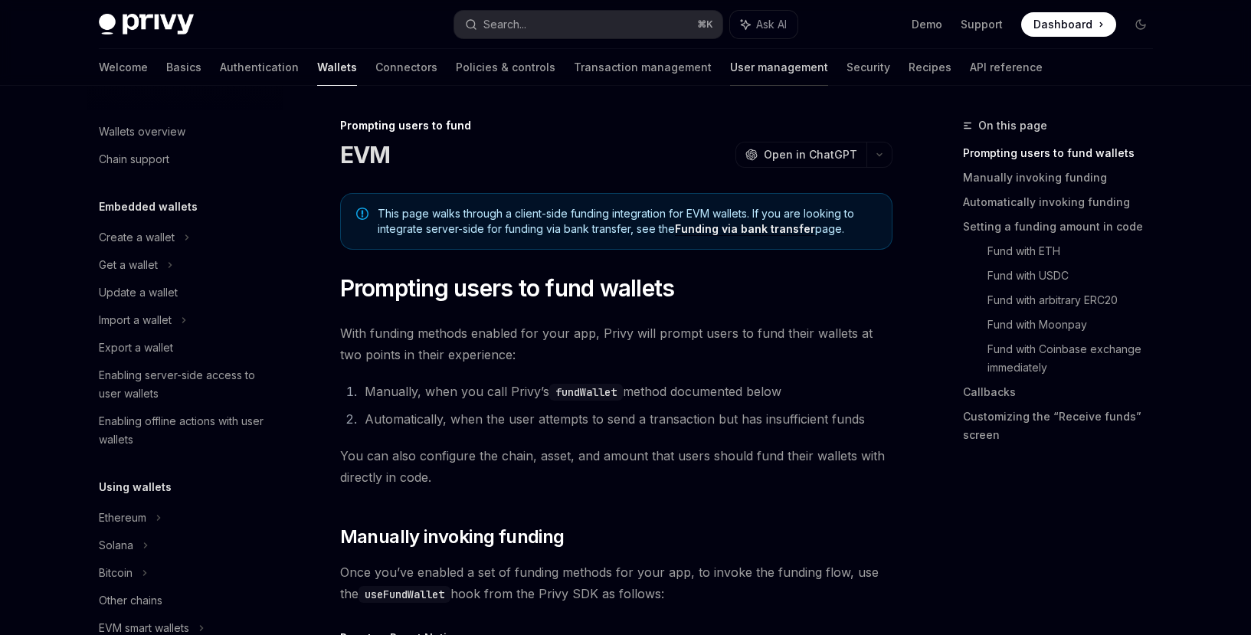
click at [730, 71] on link "User management" at bounding box center [779, 67] width 98 height 37
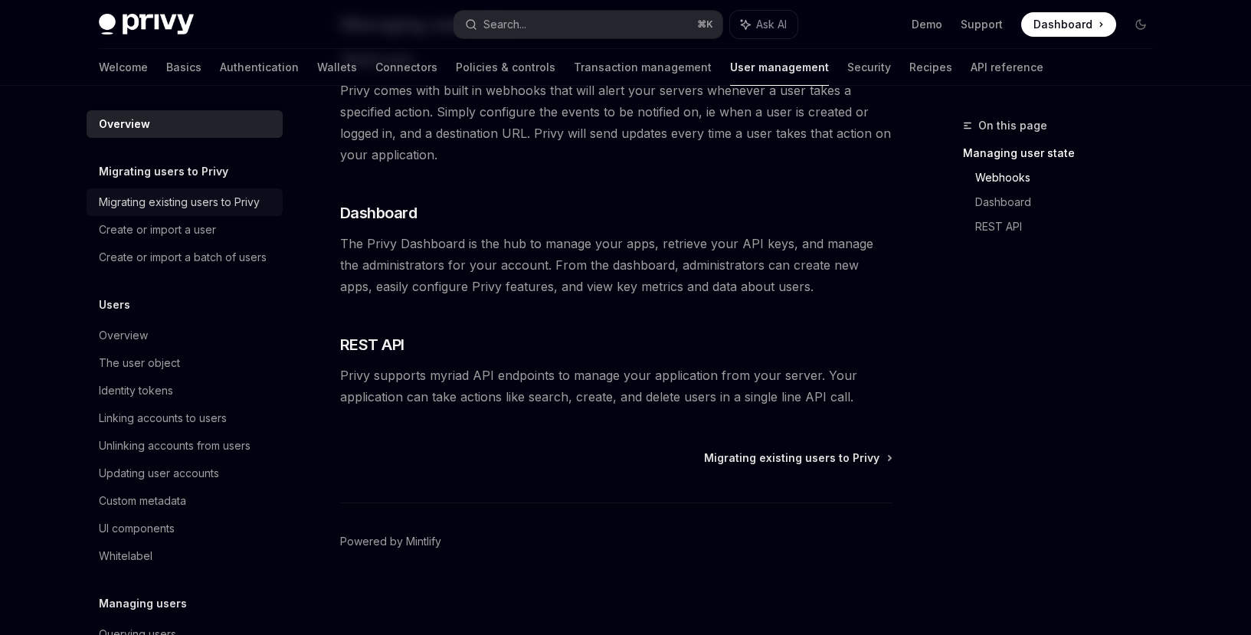
click at [182, 205] on div "Migrating existing users to Privy" at bounding box center [179, 202] width 161 height 18
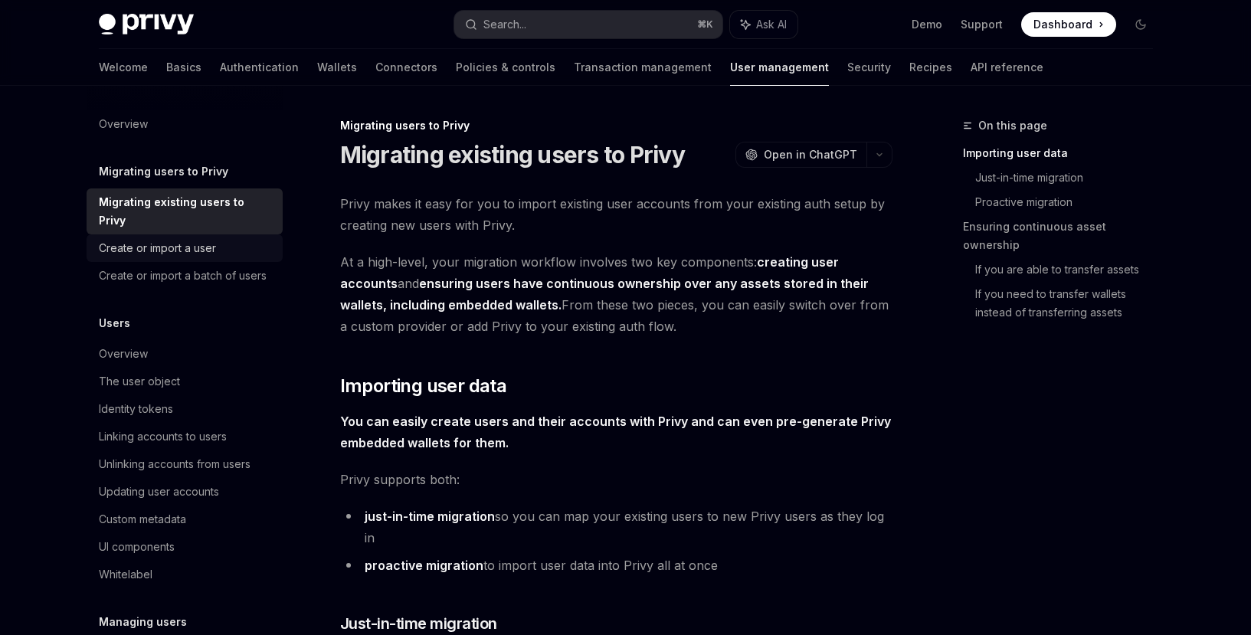
click at [189, 244] on div "Create or import a user" at bounding box center [157, 248] width 117 height 18
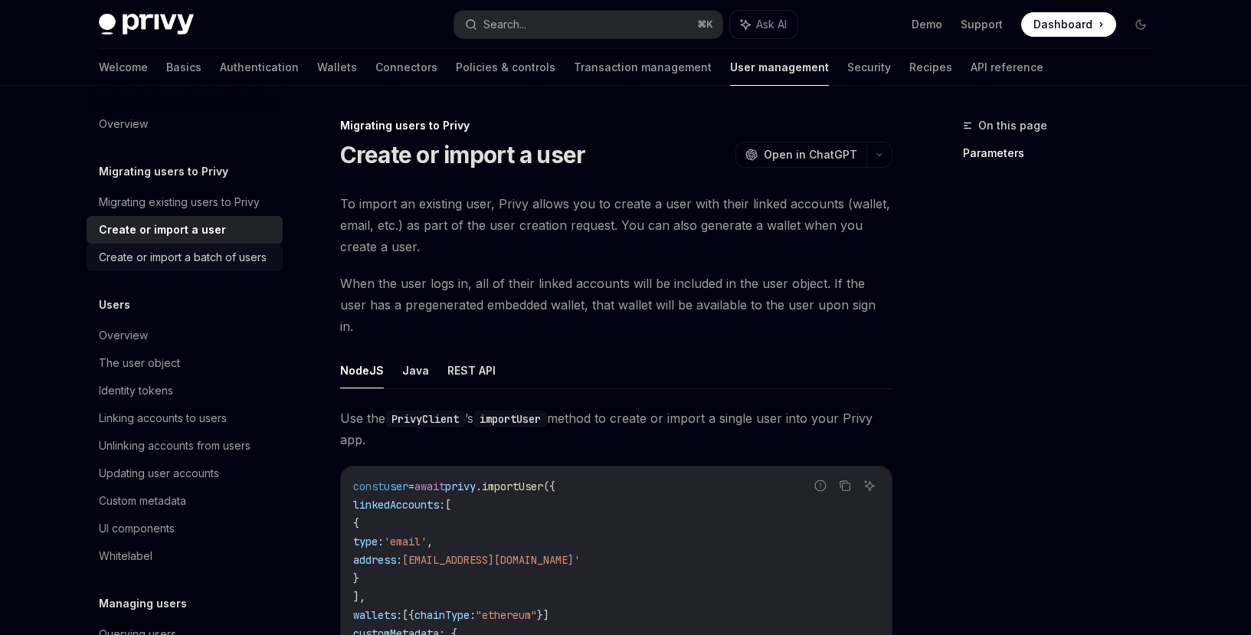
click at [199, 260] on div "Create or import a batch of users" at bounding box center [183, 257] width 168 height 18
type textarea "*"
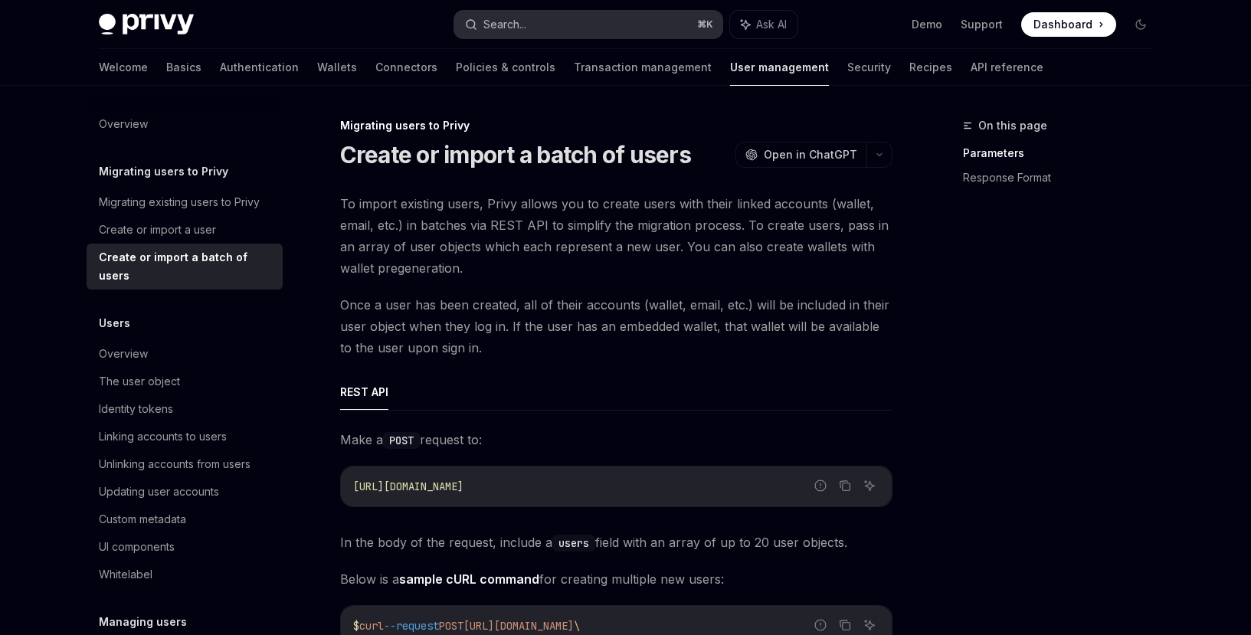
click at [531, 31] on button "Search... ⌘ K" at bounding box center [588, 25] width 268 height 28
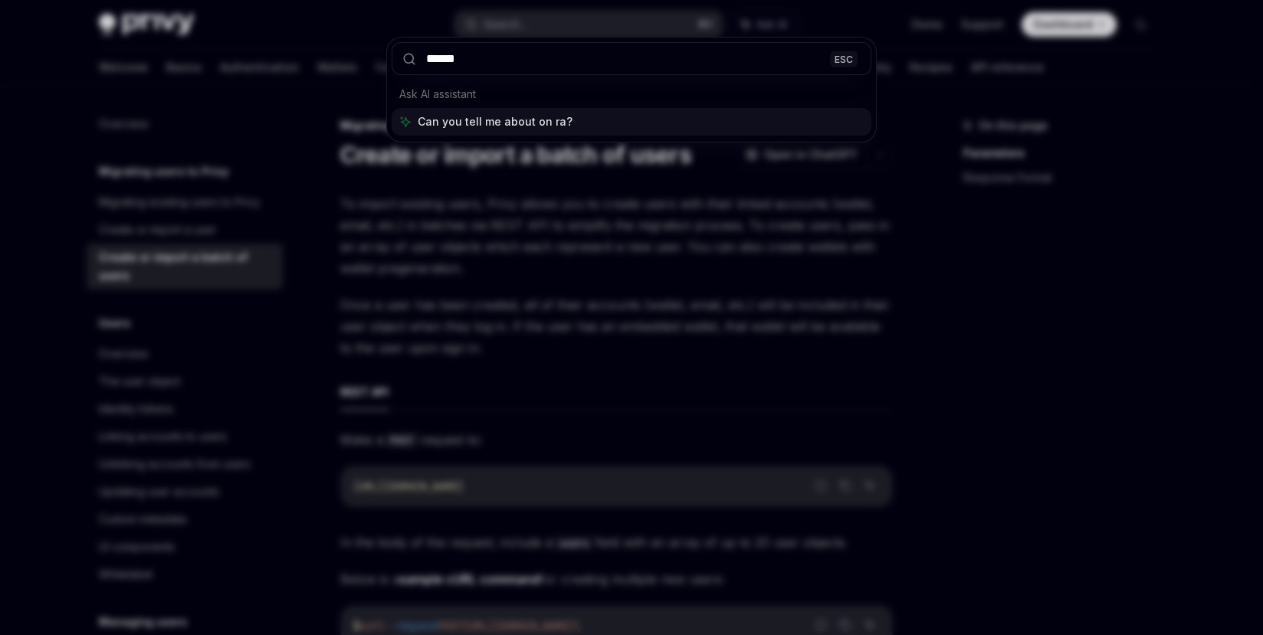
type input "*******"
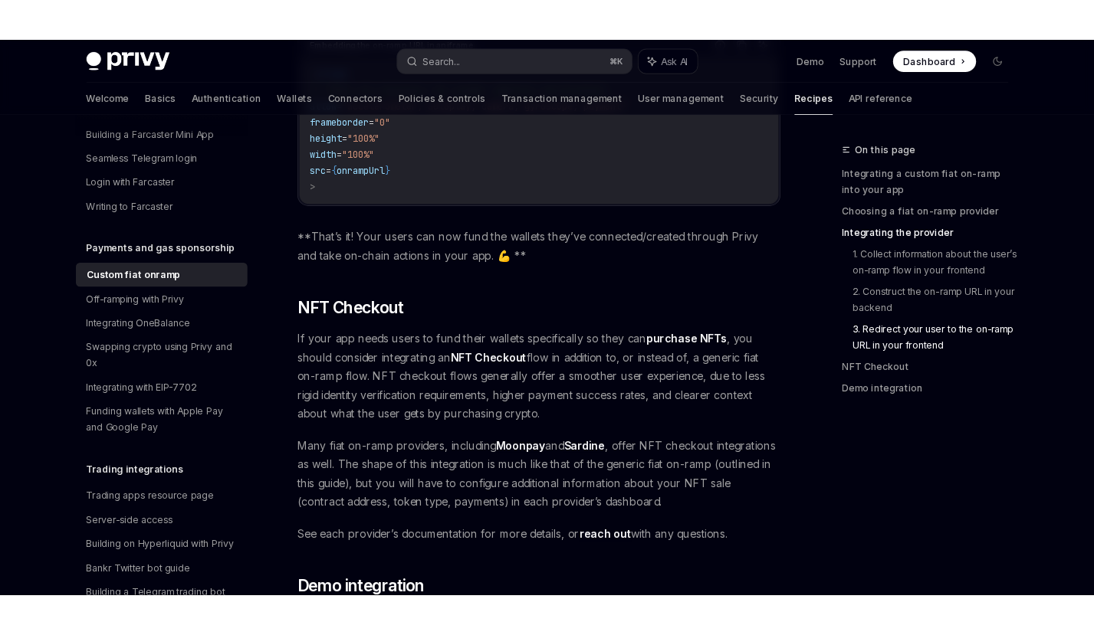
scroll to position [5226, 0]
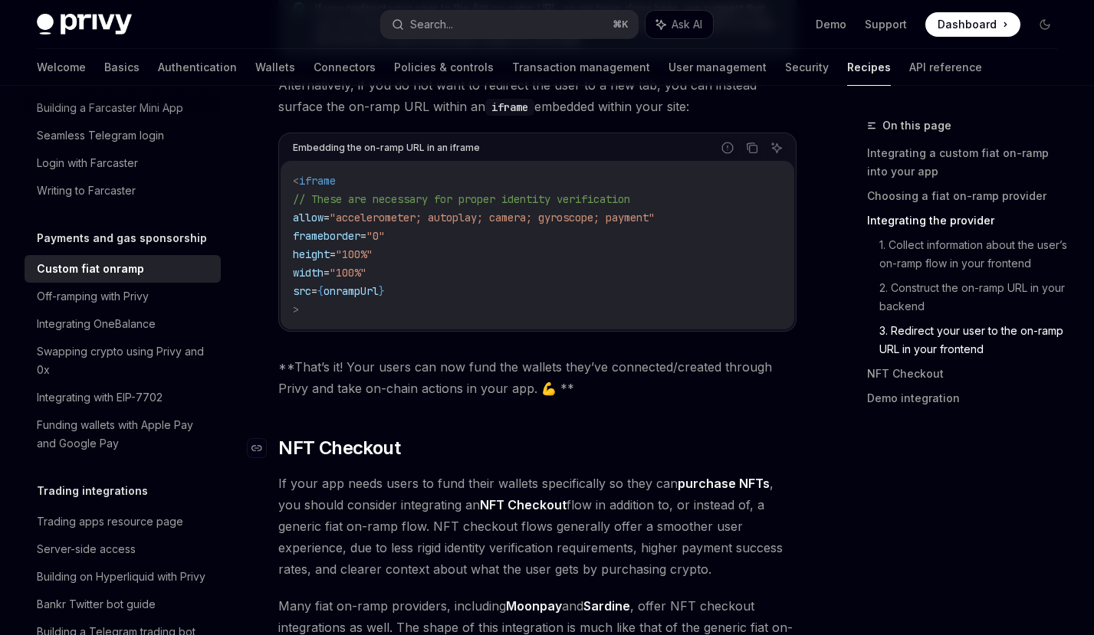
click at [484, 436] on h2 "​ NFT Checkout" at bounding box center [537, 448] width 518 height 25
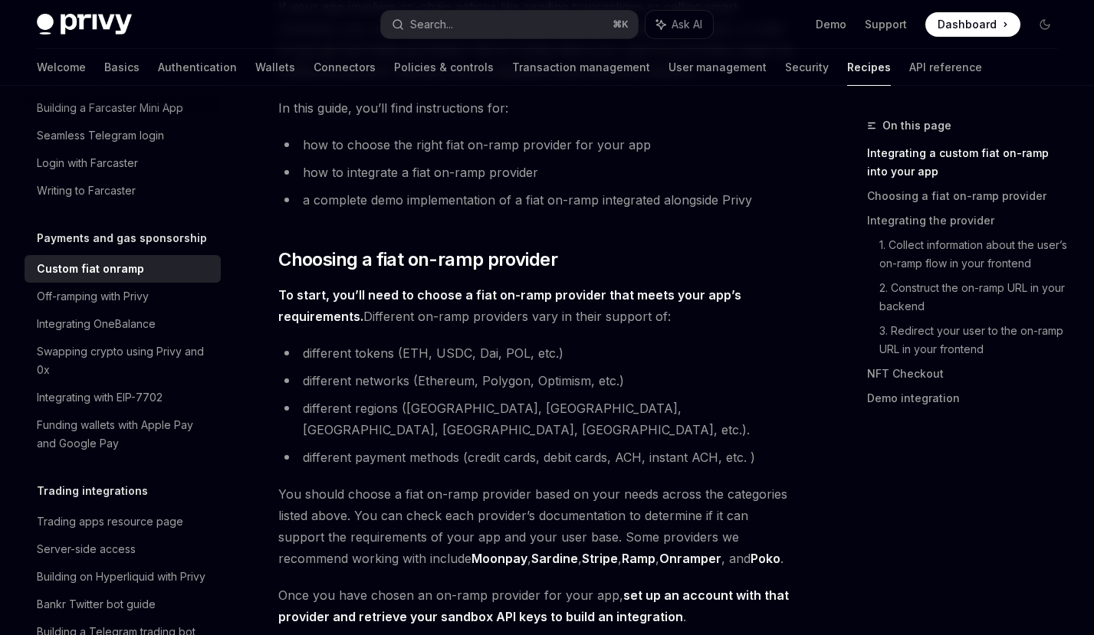
scroll to position [386, 0]
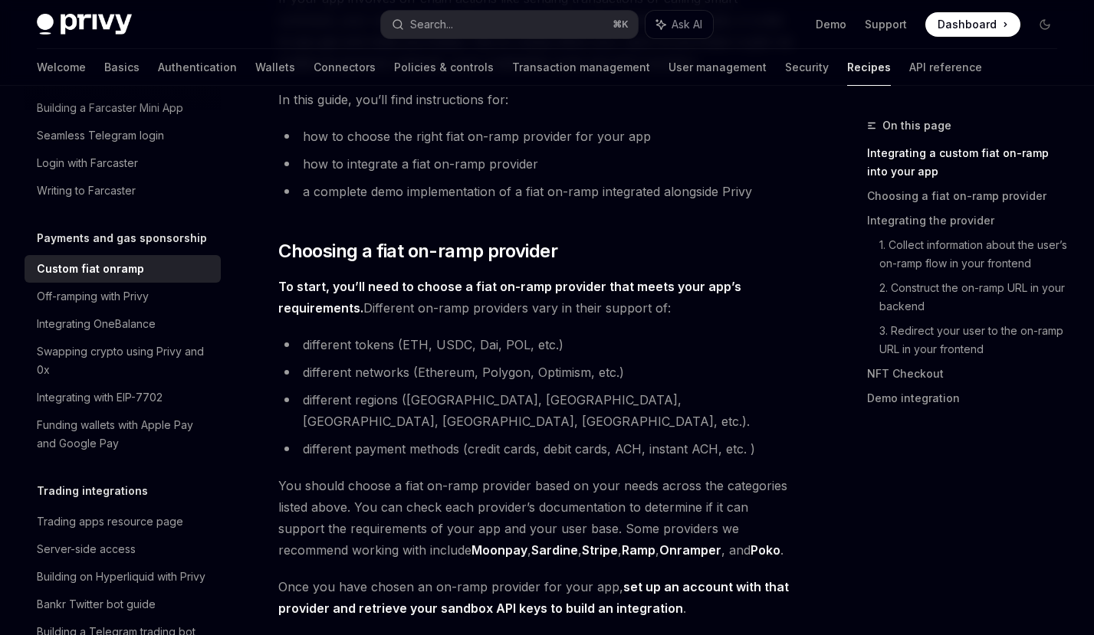
click at [701, 286] on strong "To start, you’ll need to choose a fiat on-ramp provider that meets your app’s r…" at bounding box center [509, 297] width 463 height 37
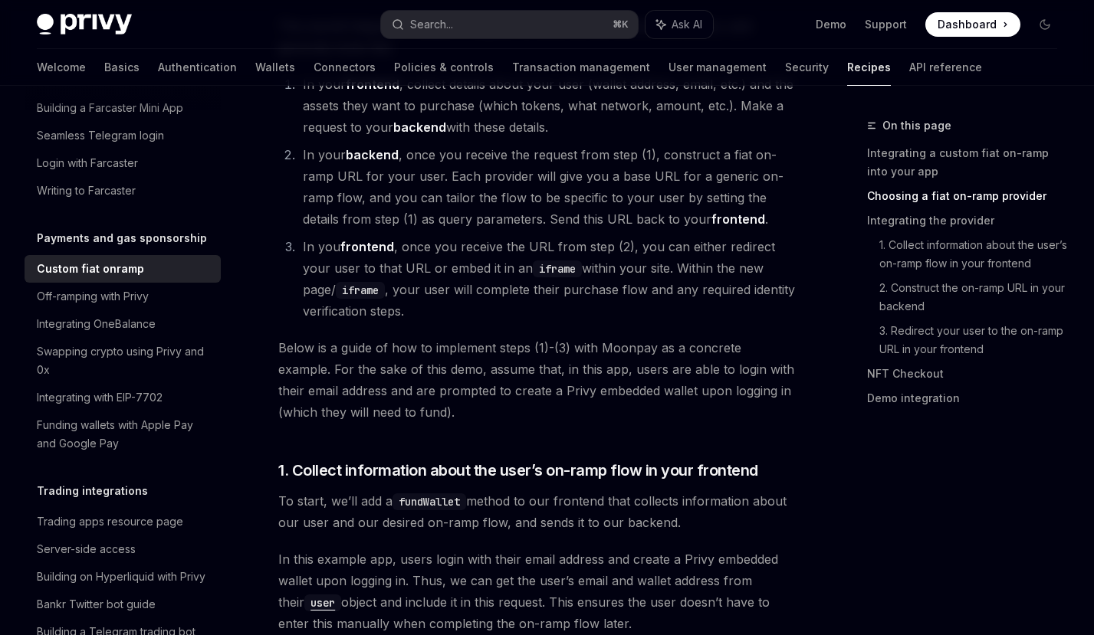
scroll to position [1224, 0]
click at [157, 453] on div "Funding wallets with Apple Pay and Google Pay" at bounding box center [124, 434] width 175 height 37
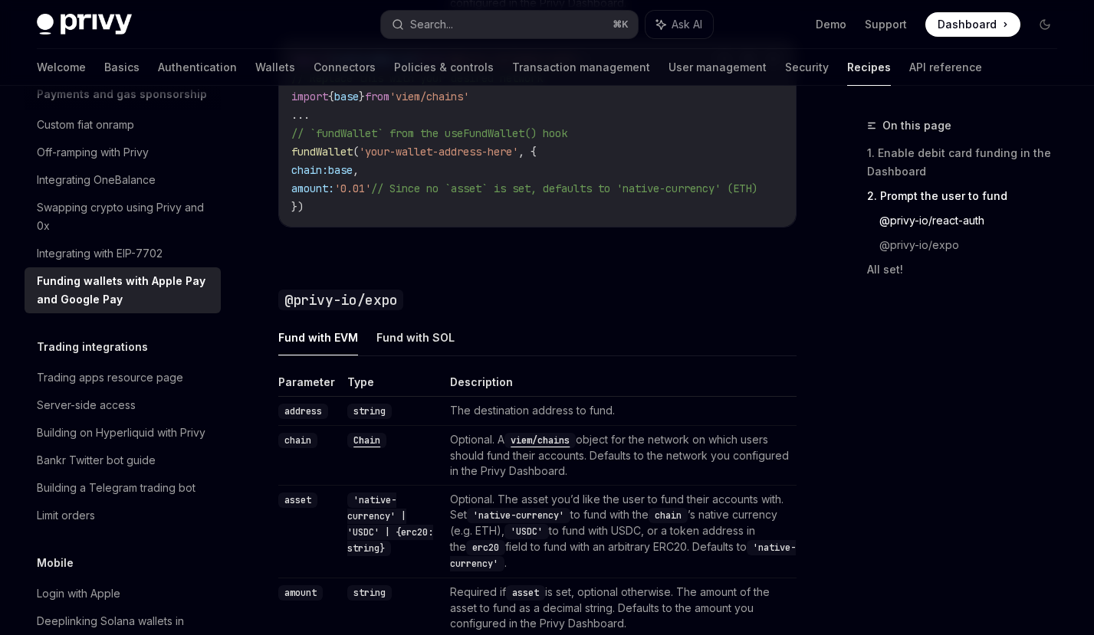
scroll to position [1582, 0]
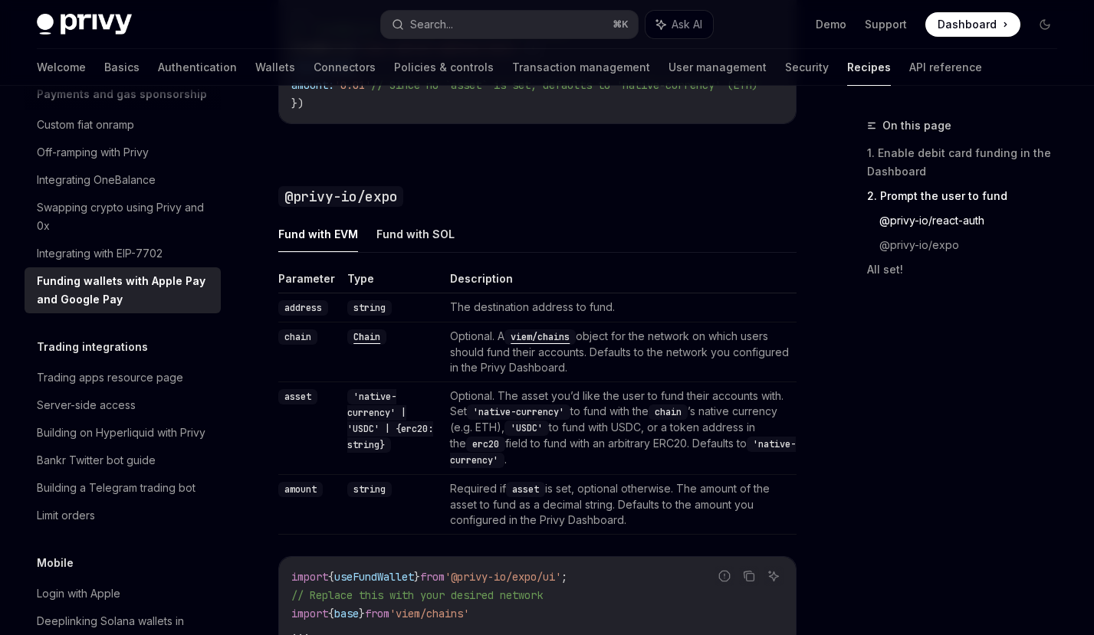
click at [565, 342] on code "viem/chains" at bounding box center [539, 337] width 71 height 15
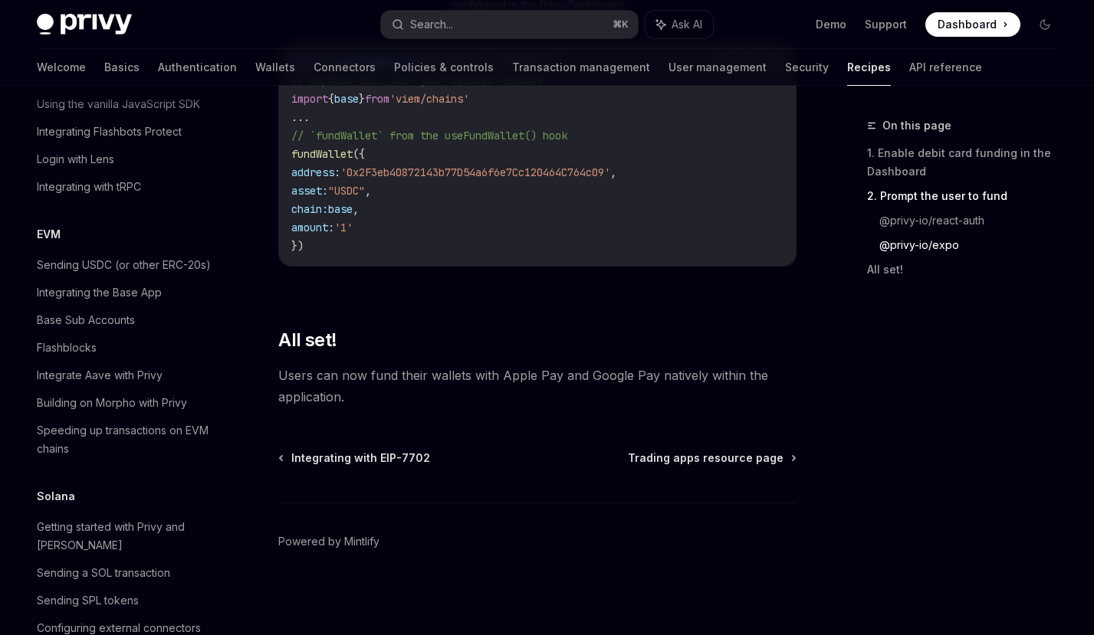
scroll to position [2050, 0]
click at [124, 272] on div "Sending USDC (or other ERC-20s)" at bounding box center [124, 263] width 174 height 18
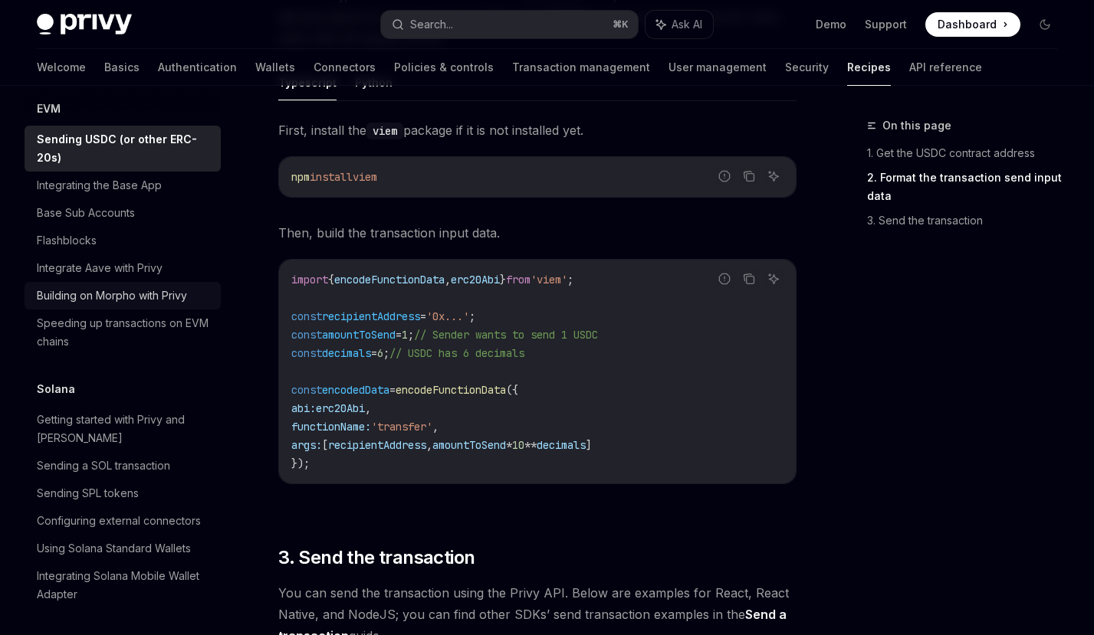
scroll to position [2174, 0]
click at [167, 304] on div "Building on Morpho with Privy" at bounding box center [112, 295] width 150 height 18
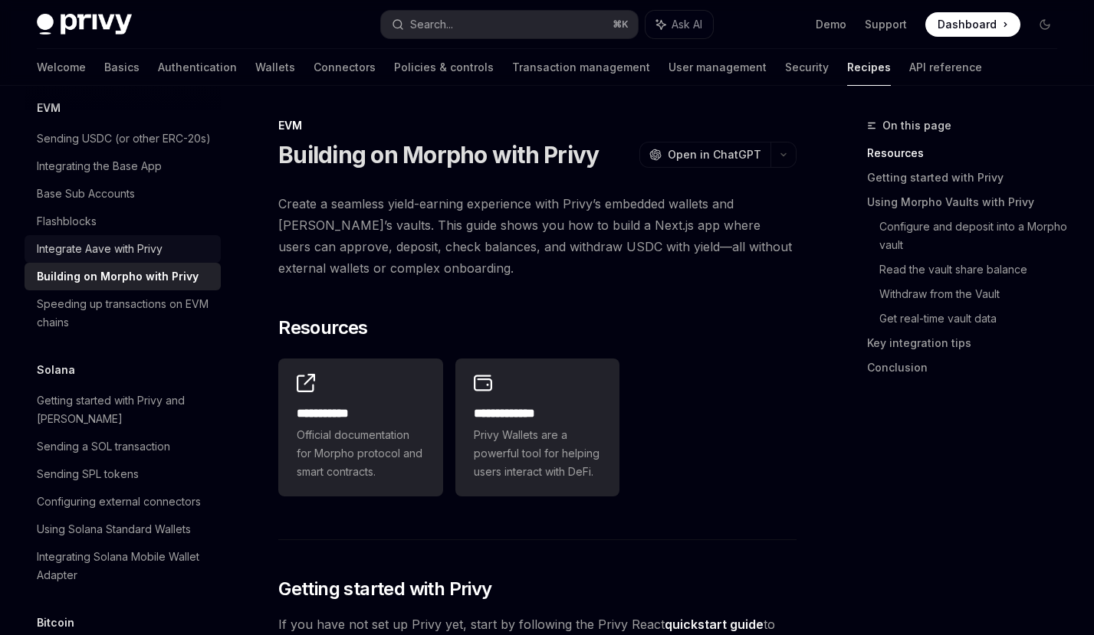
click at [159, 258] on div "Integrate Aave with Privy" at bounding box center [100, 249] width 126 height 18
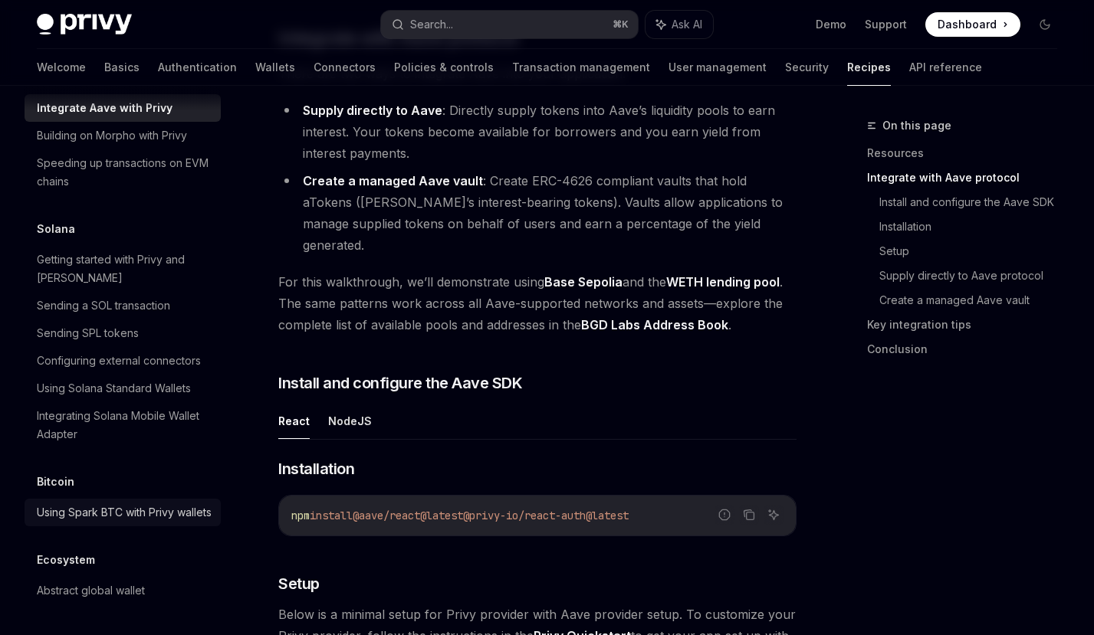
scroll to position [2499, 0]
click at [169, 503] on div "Using Spark BTC with Privy wallets" at bounding box center [124, 512] width 175 height 18
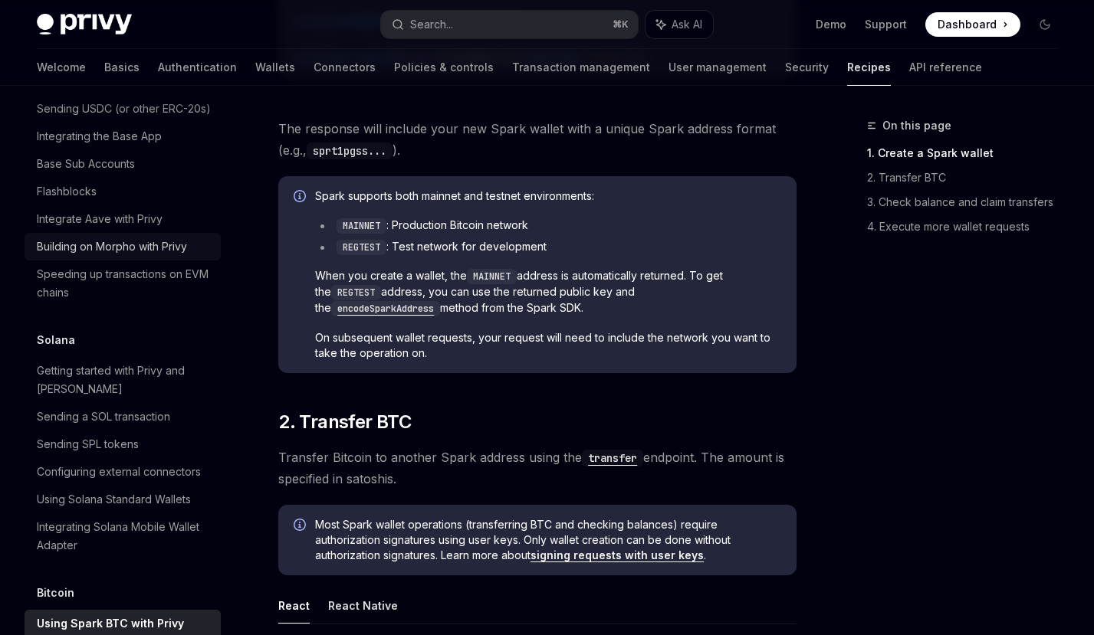
scroll to position [2192, 0]
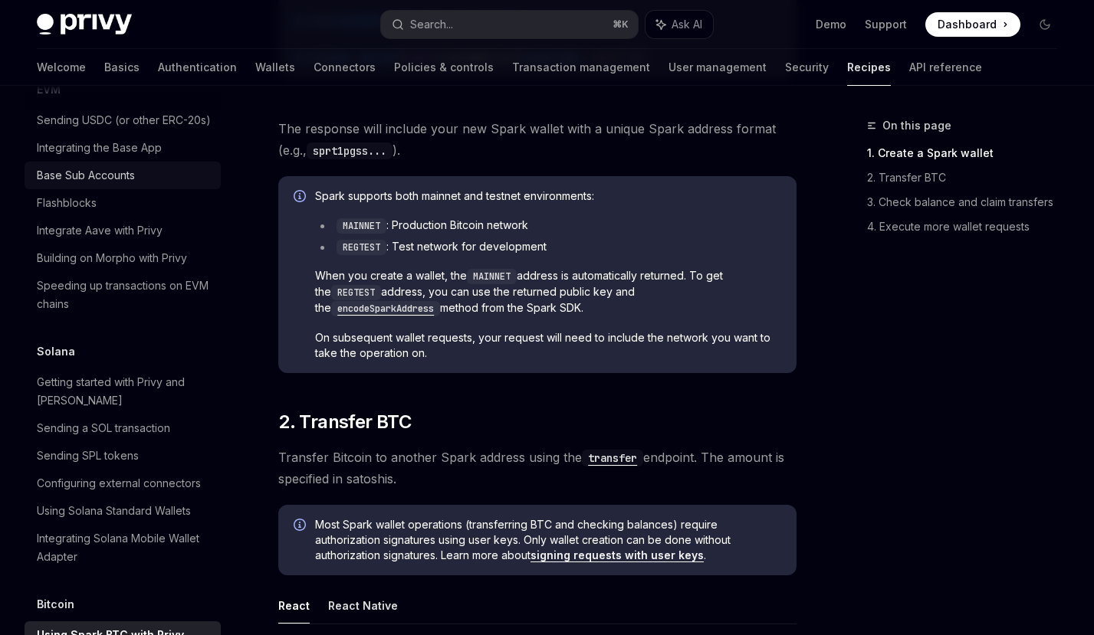
click at [128, 185] on div "Base Sub Accounts" at bounding box center [86, 175] width 98 height 18
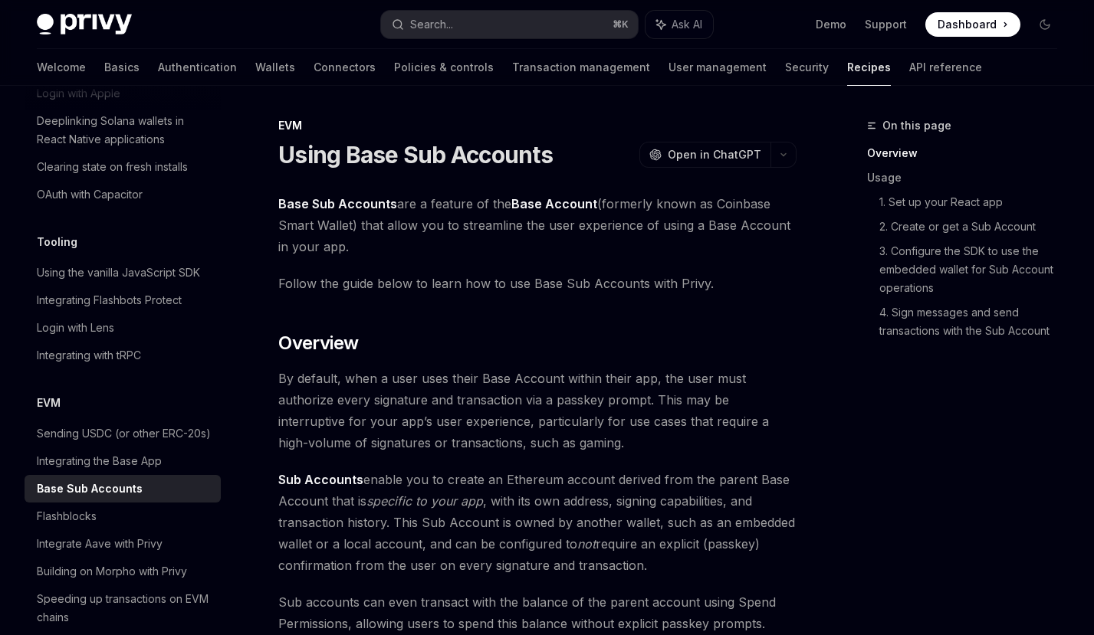
scroll to position [1861, 0]
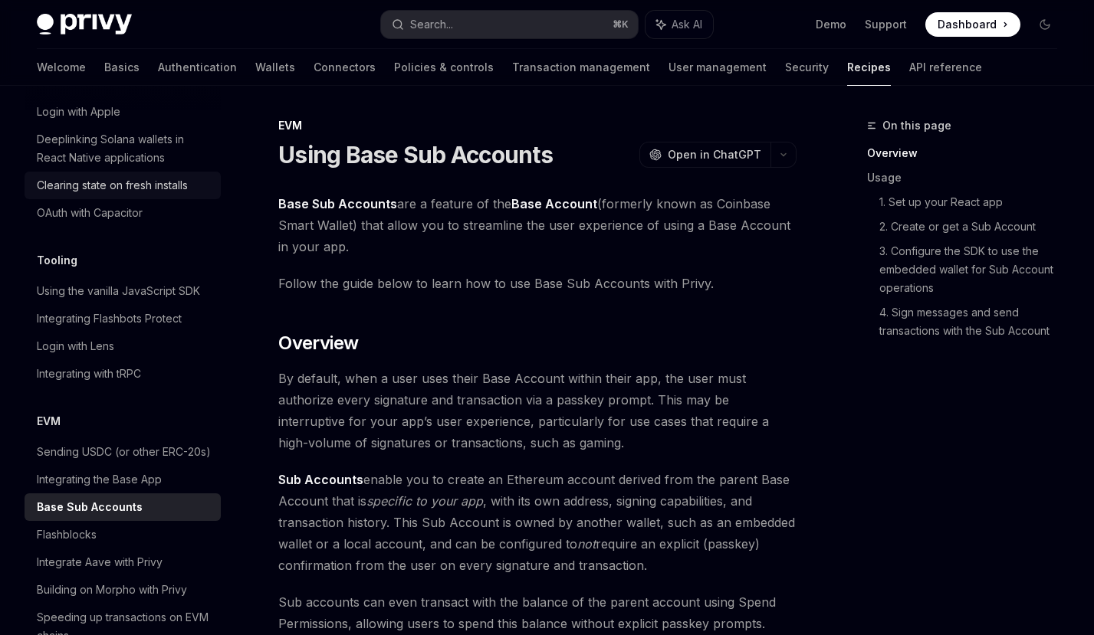
click at [169, 195] on div "Clearing state on fresh installs" at bounding box center [112, 185] width 151 height 18
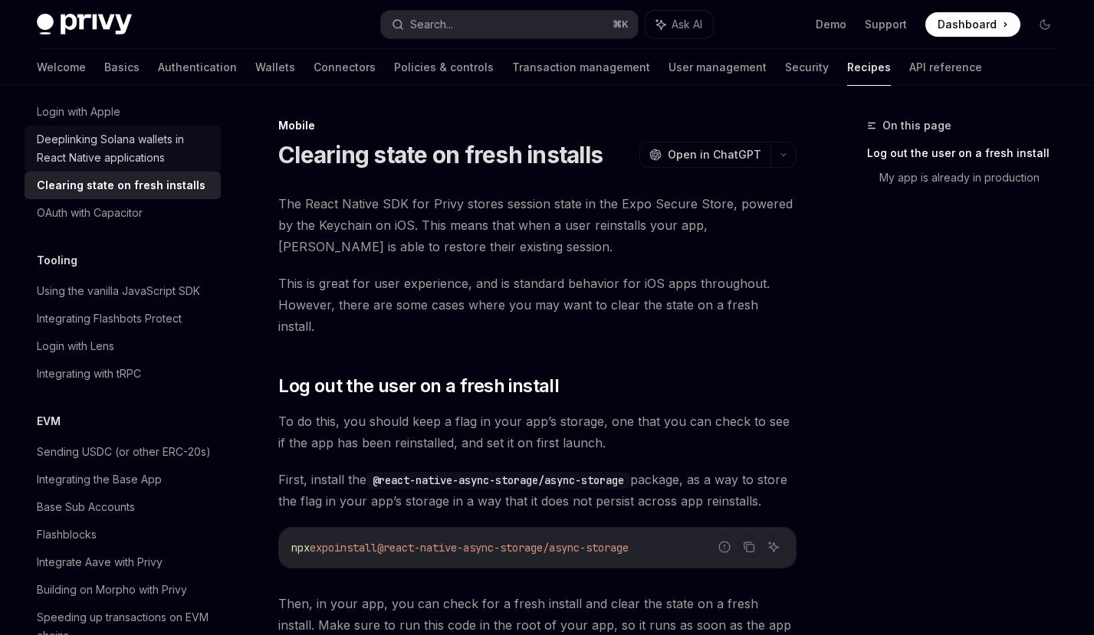
click at [152, 167] on div "Deeplinking Solana wallets in React Native applications" at bounding box center [124, 148] width 175 height 37
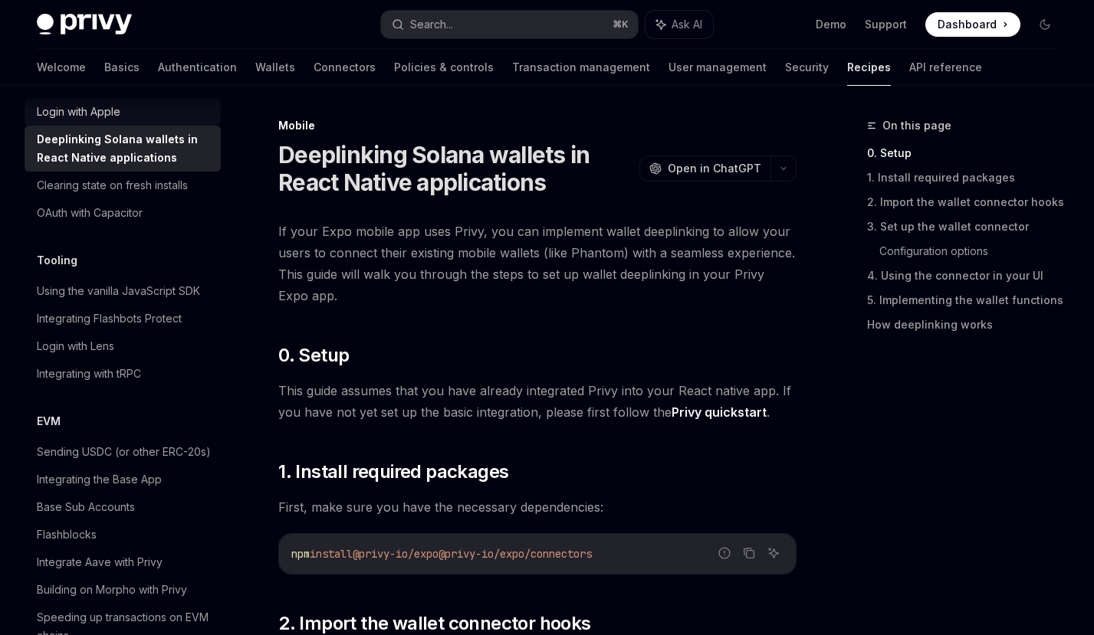
click at [118, 121] on div "Login with Apple" at bounding box center [79, 112] width 84 height 18
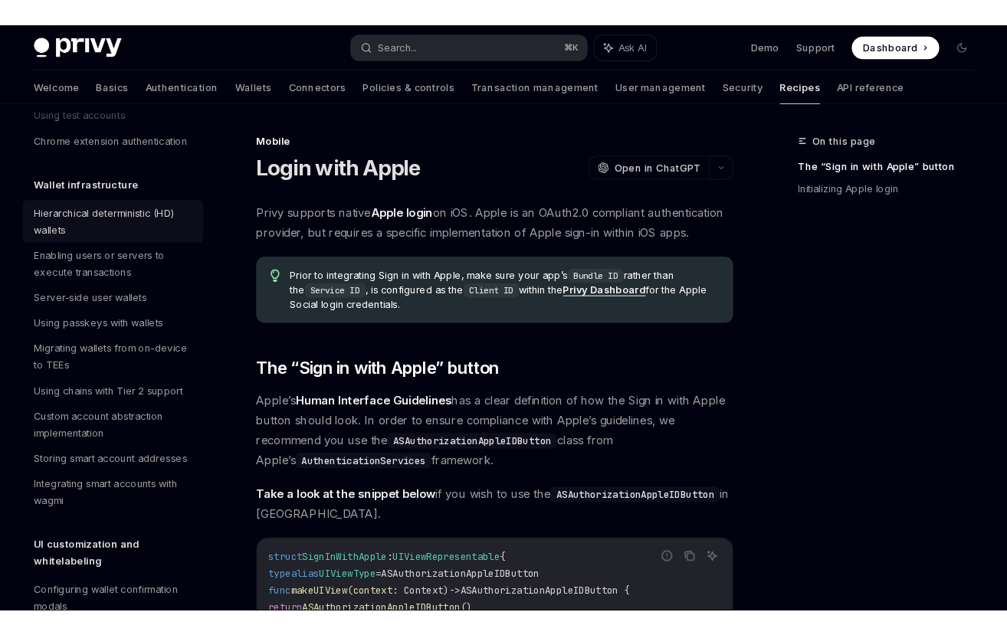
scroll to position [352, 0]
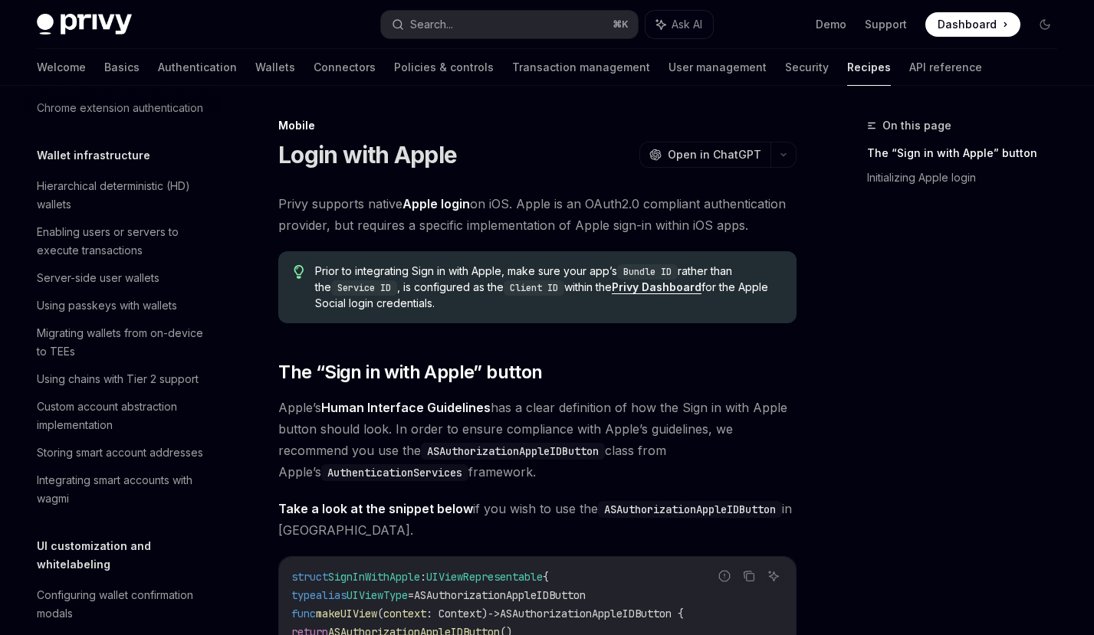
type textarea "*"
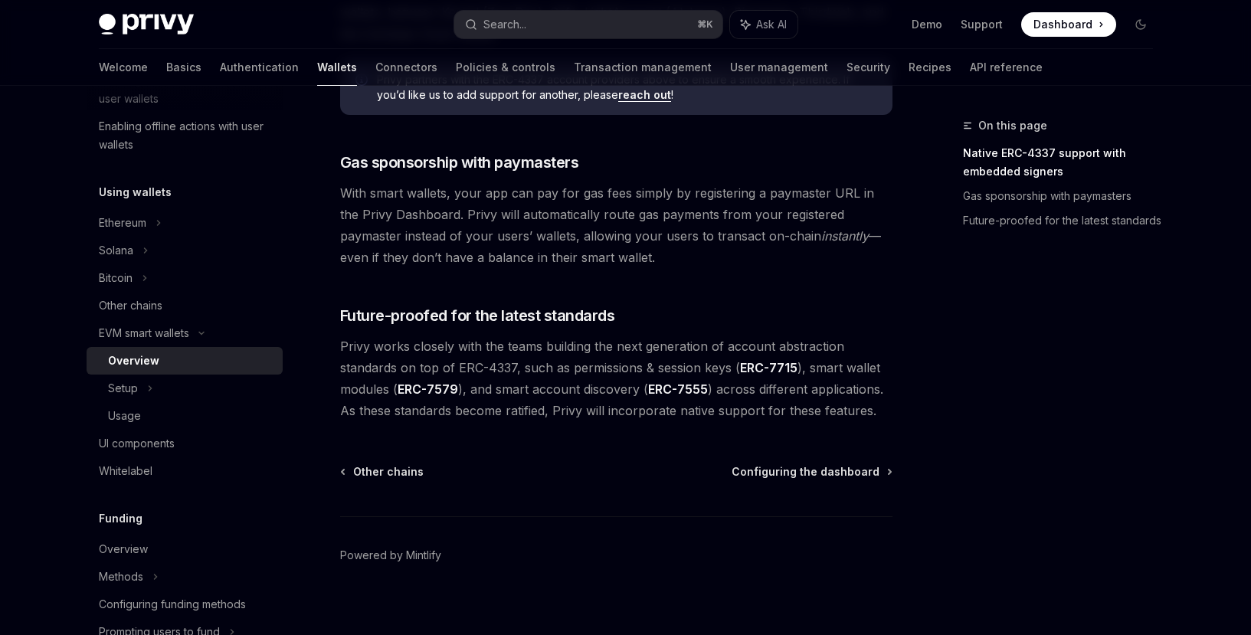
scroll to position [1196, 0]
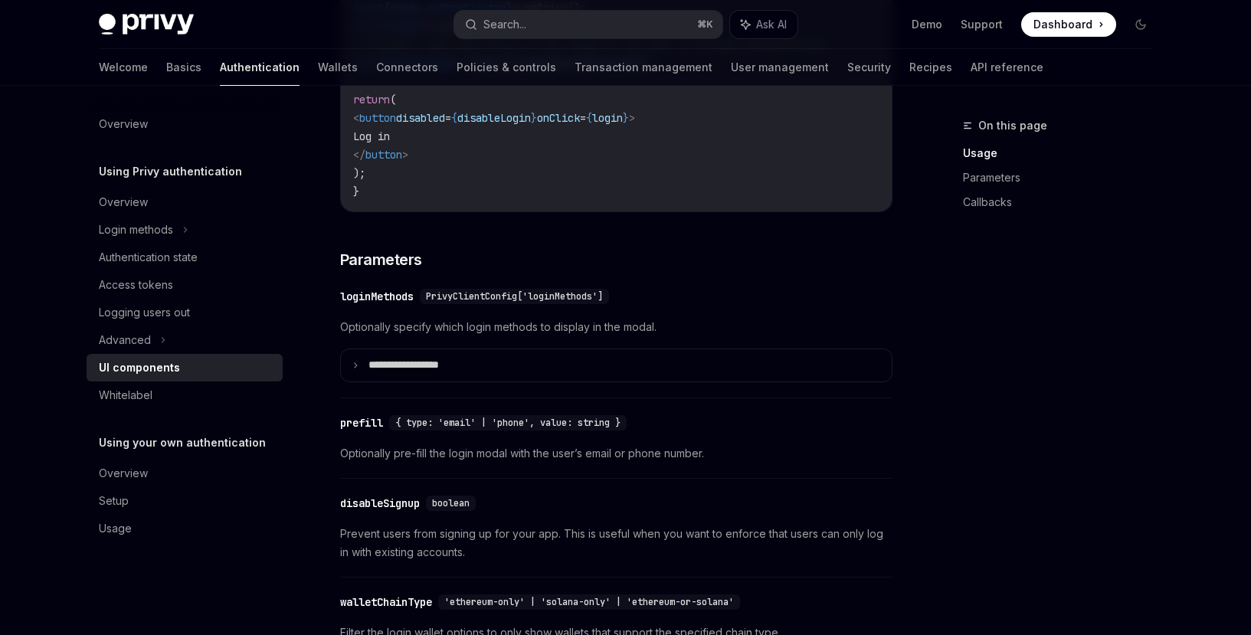
scroll to position [1300, 0]
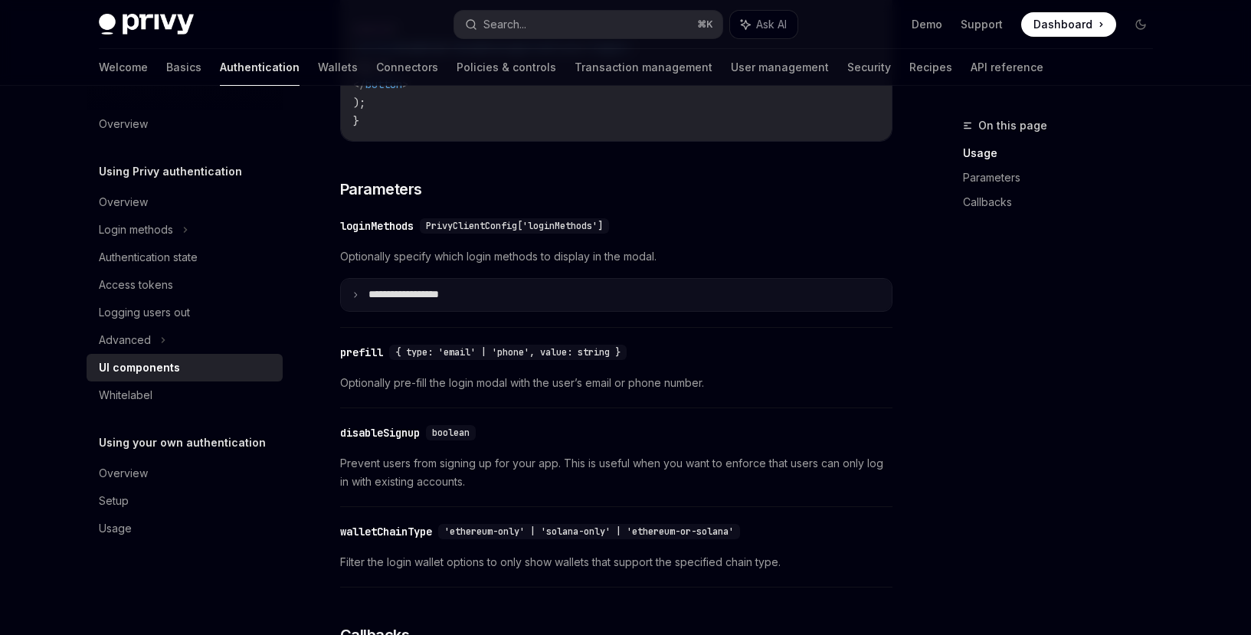
click at [504, 311] on summary "**********" at bounding box center [616, 295] width 551 height 32
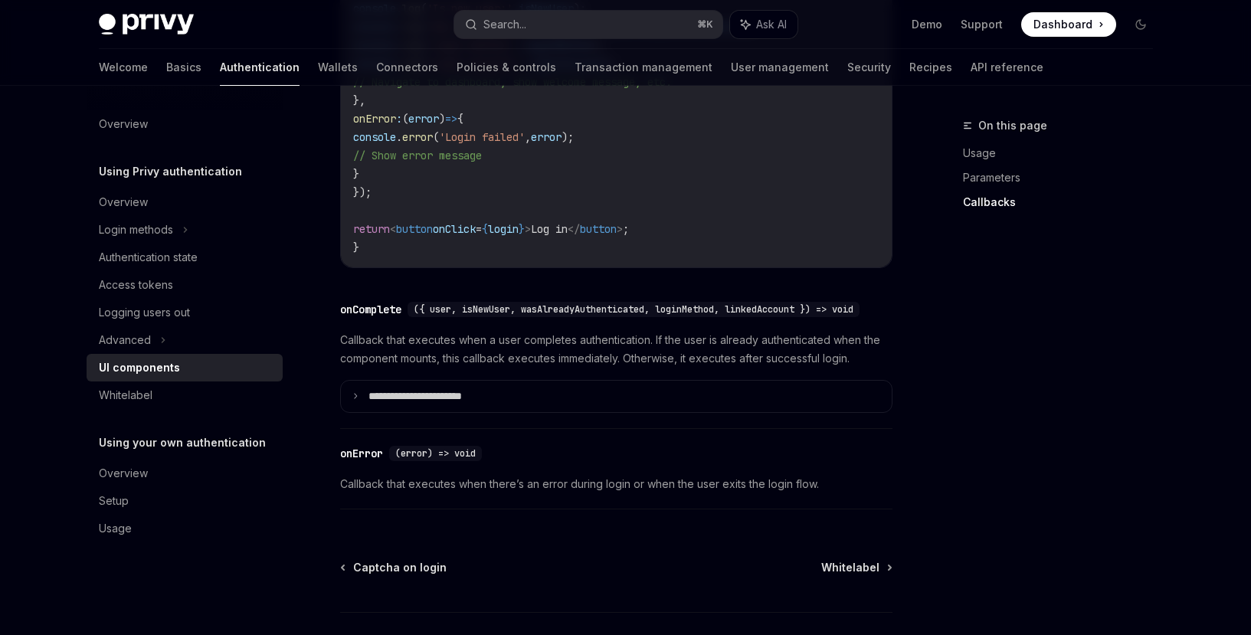
scroll to position [3118, 0]
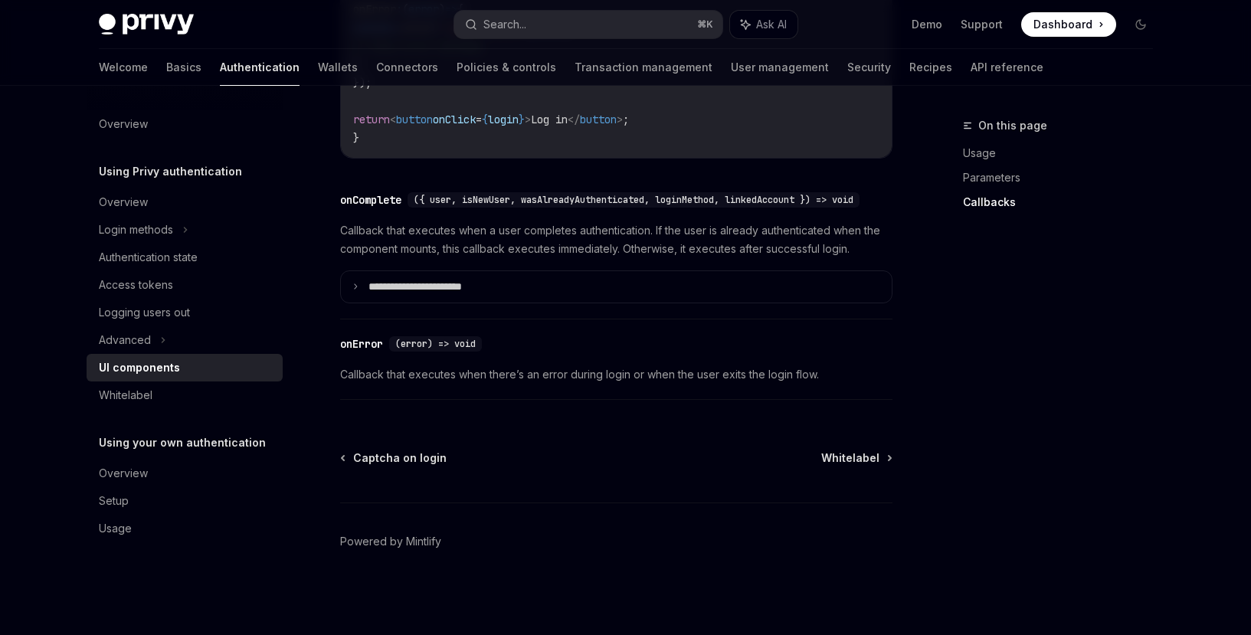
type textarea "*"
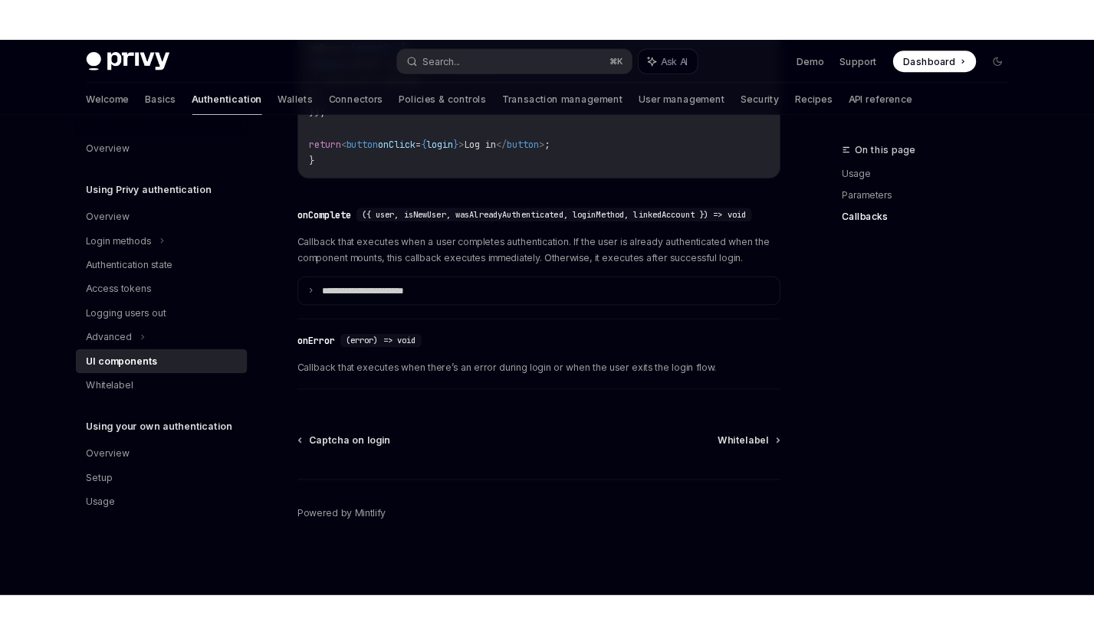
scroll to position [3112, 0]
